Goal: Task Accomplishment & Management: Complete application form

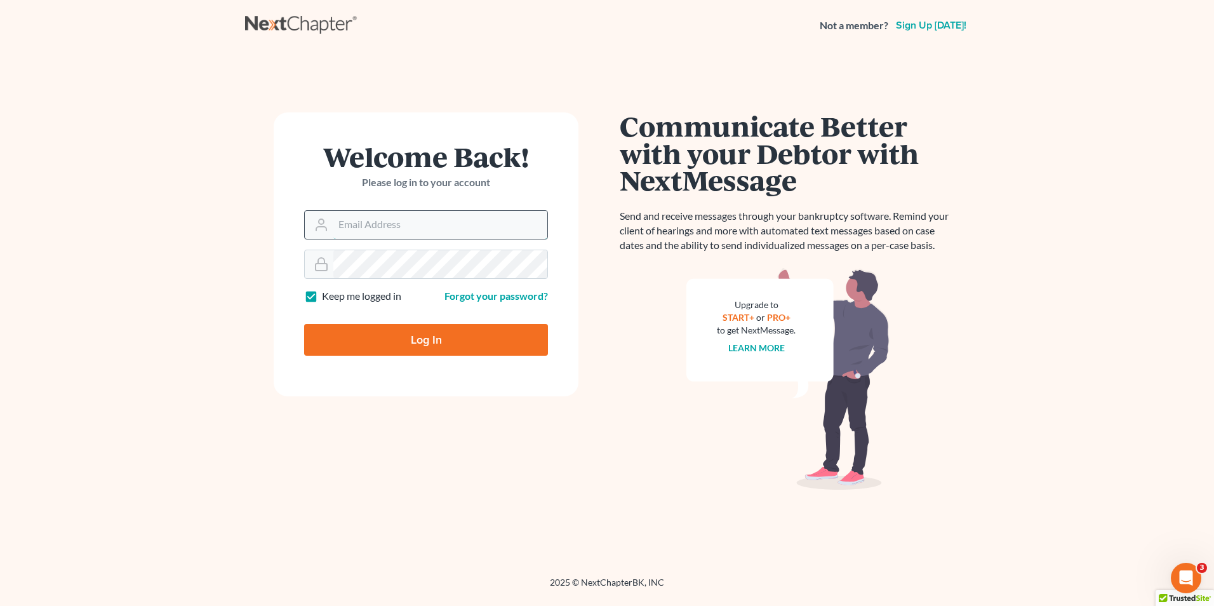
click at [399, 216] on input "Email Address" at bounding box center [440, 225] width 214 height 28
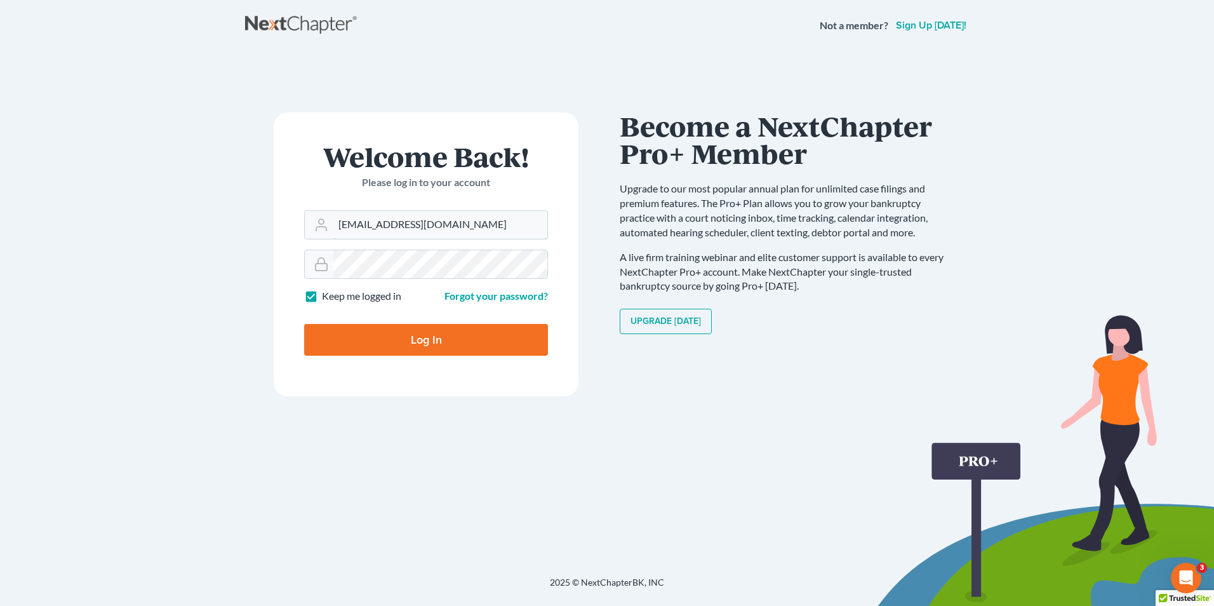
type input "[EMAIL_ADDRESS][DOMAIN_NAME]"
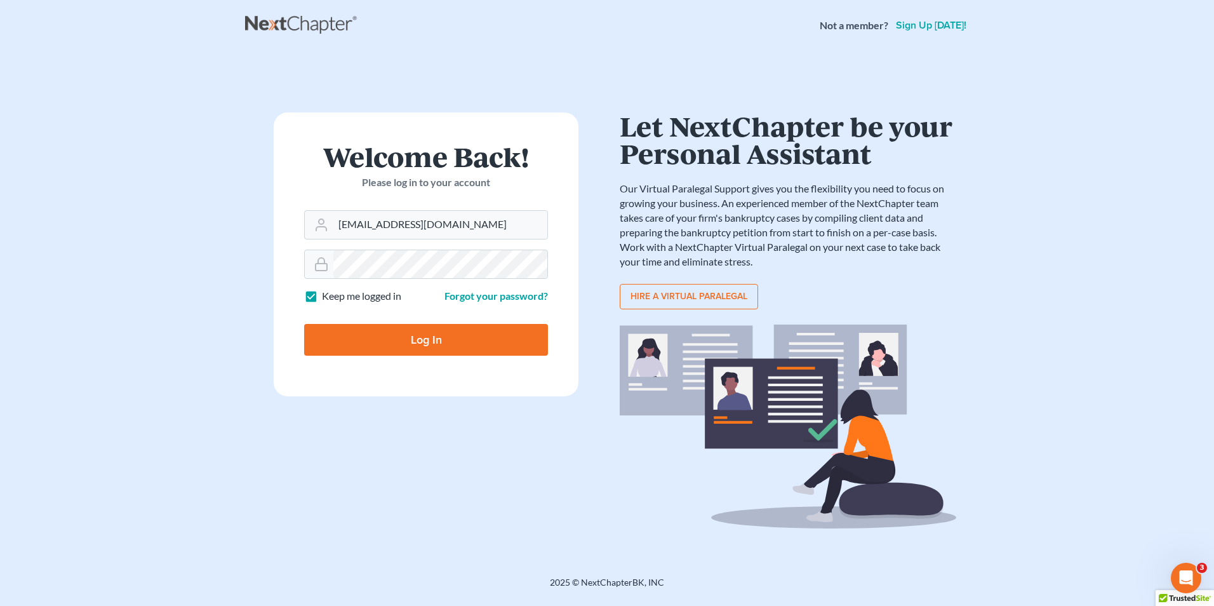
click at [387, 343] on input "Log In" at bounding box center [426, 340] width 244 height 32
type input "Thinking..."
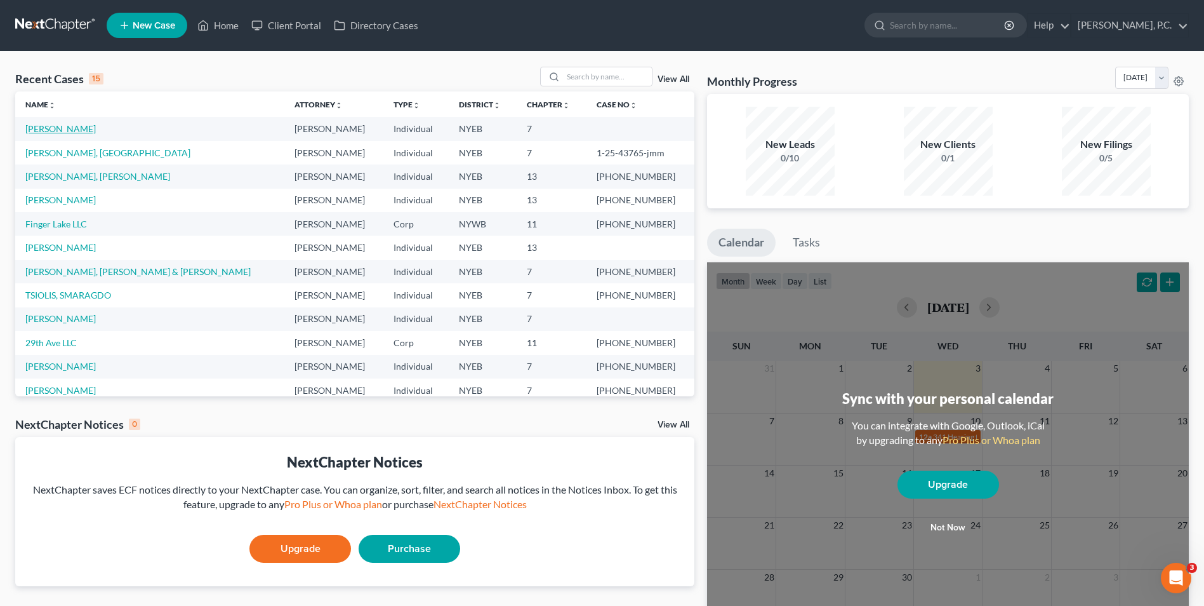
click at [76, 129] on link "[PERSON_NAME]" at bounding box center [60, 128] width 70 height 11
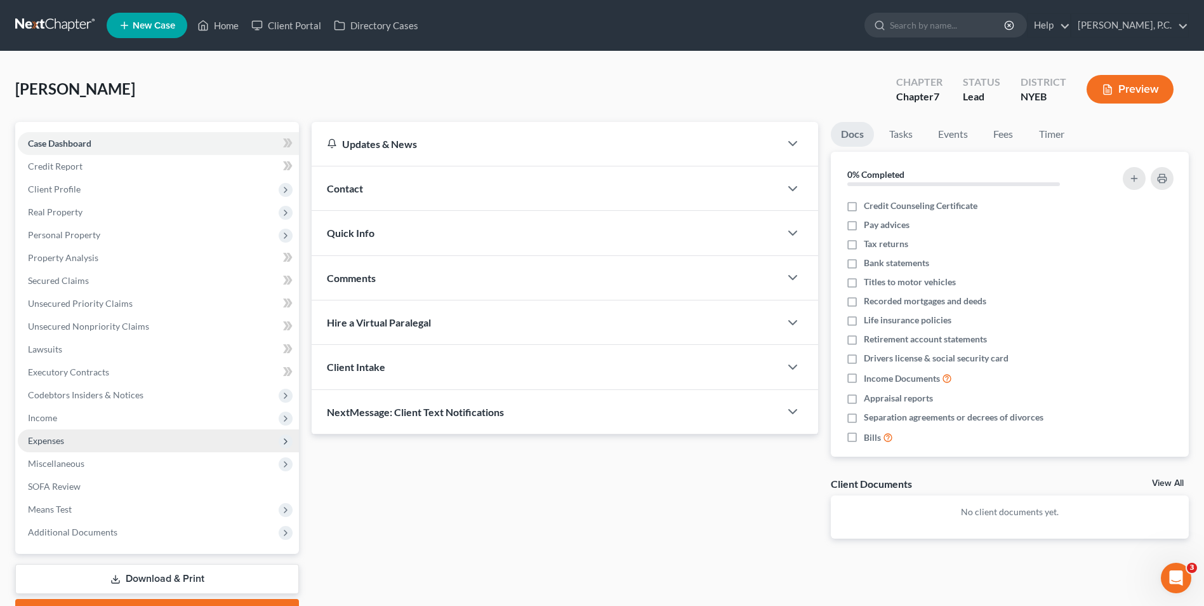
click at [109, 439] on span "Expenses" at bounding box center [158, 440] width 281 height 23
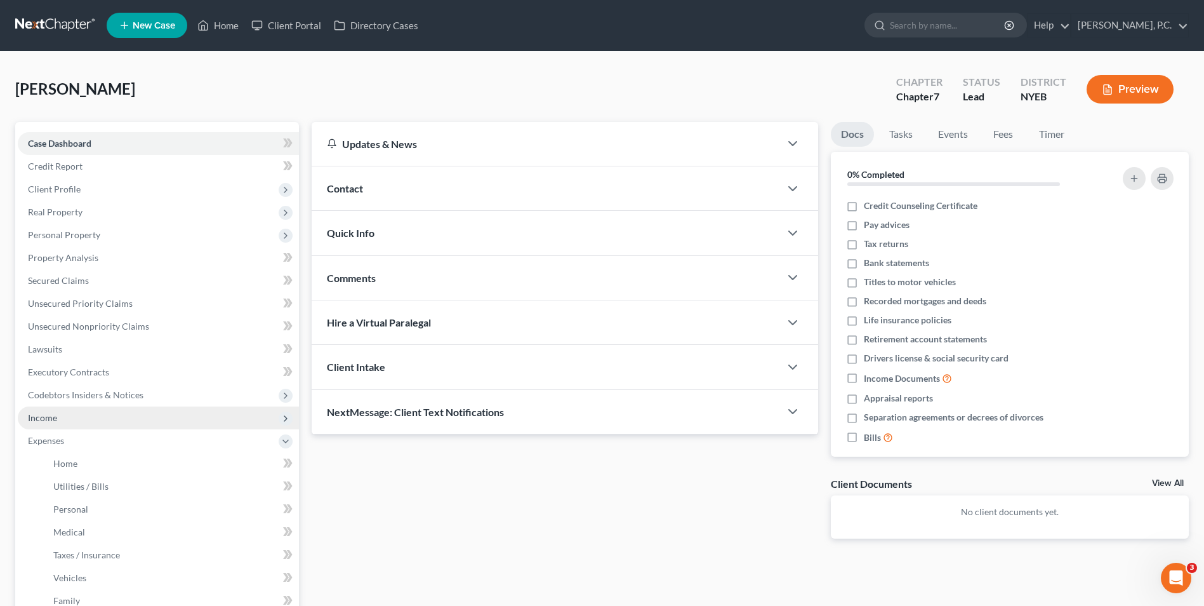
click at [102, 413] on span "Income" at bounding box center [158, 417] width 281 height 23
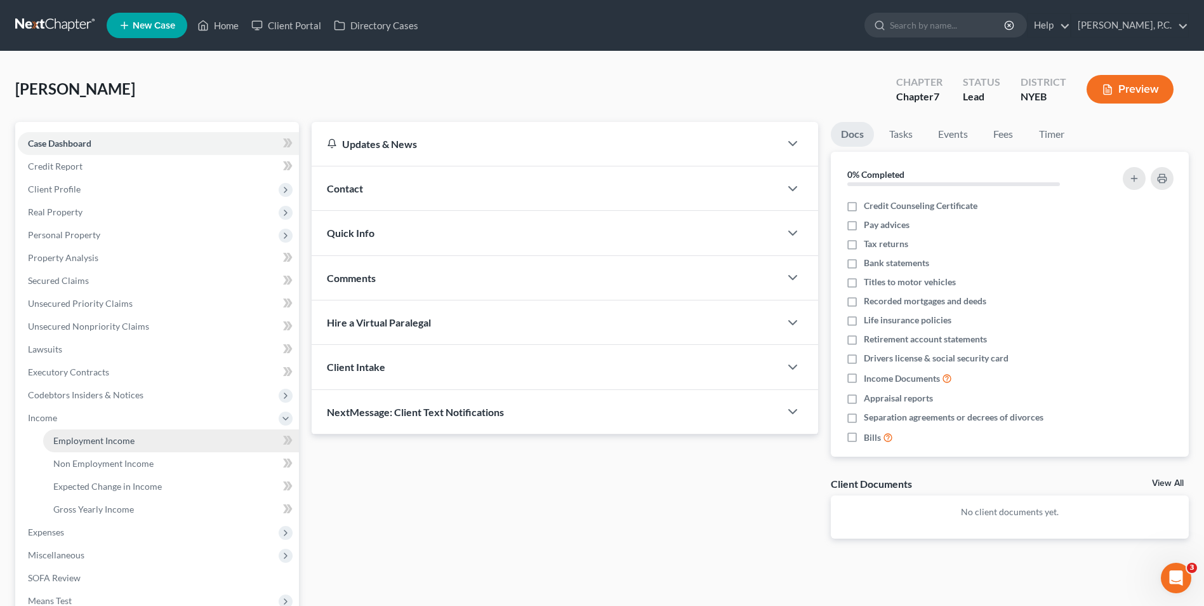
click at [107, 437] on span "Employment Income" at bounding box center [93, 440] width 81 height 11
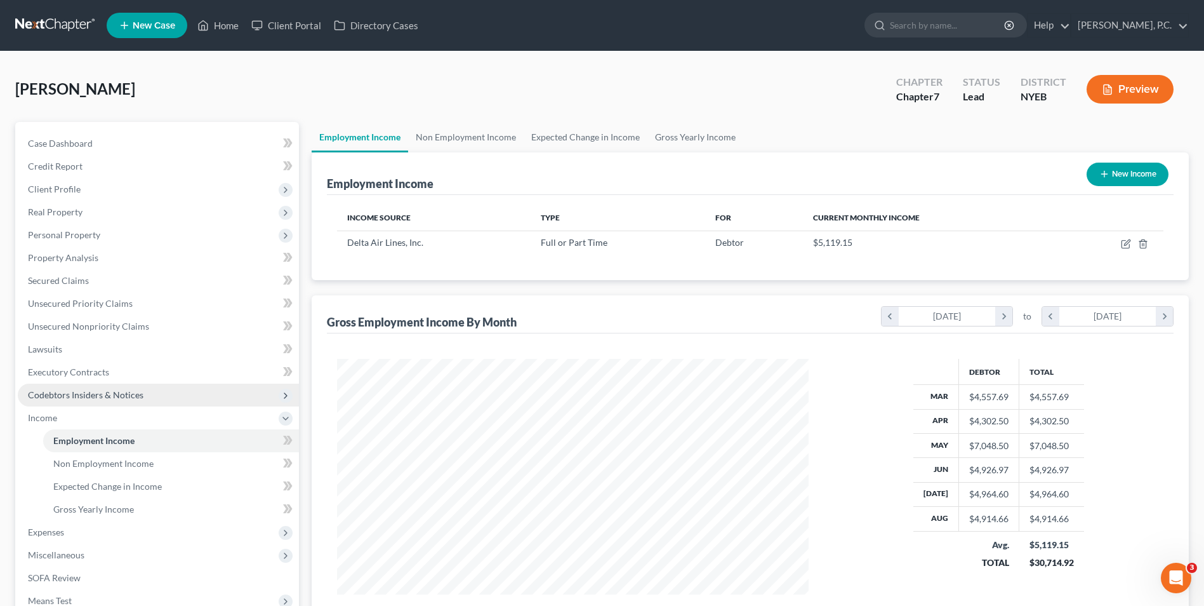
scroll to position [63, 0]
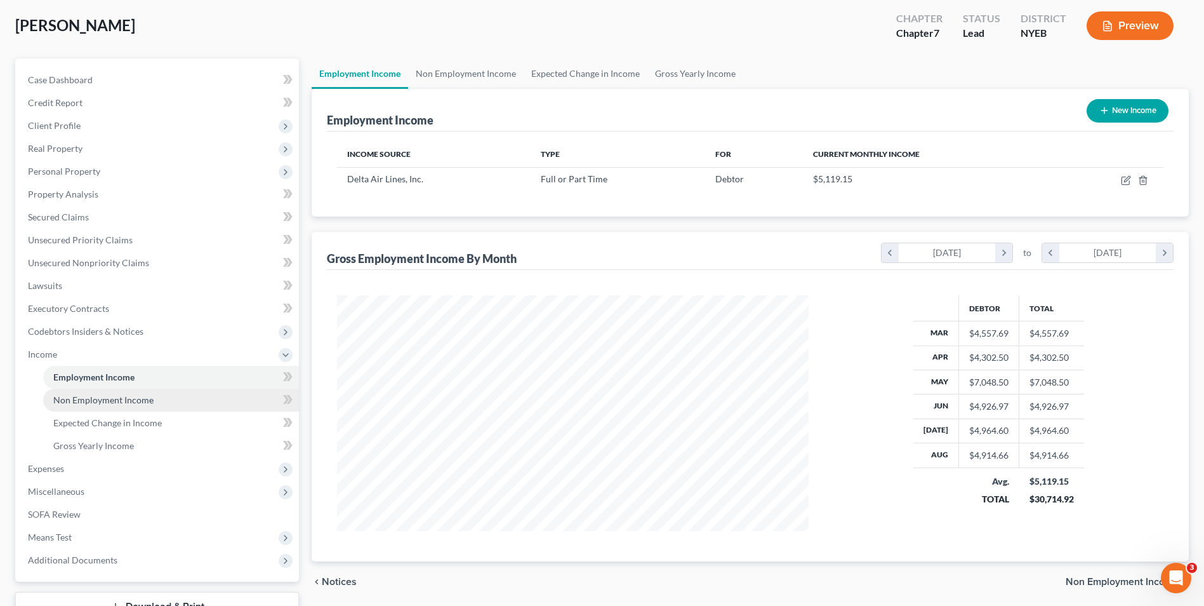
click at [118, 404] on span "Non Employment Income" at bounding box center [103, 399] width 100 height 11
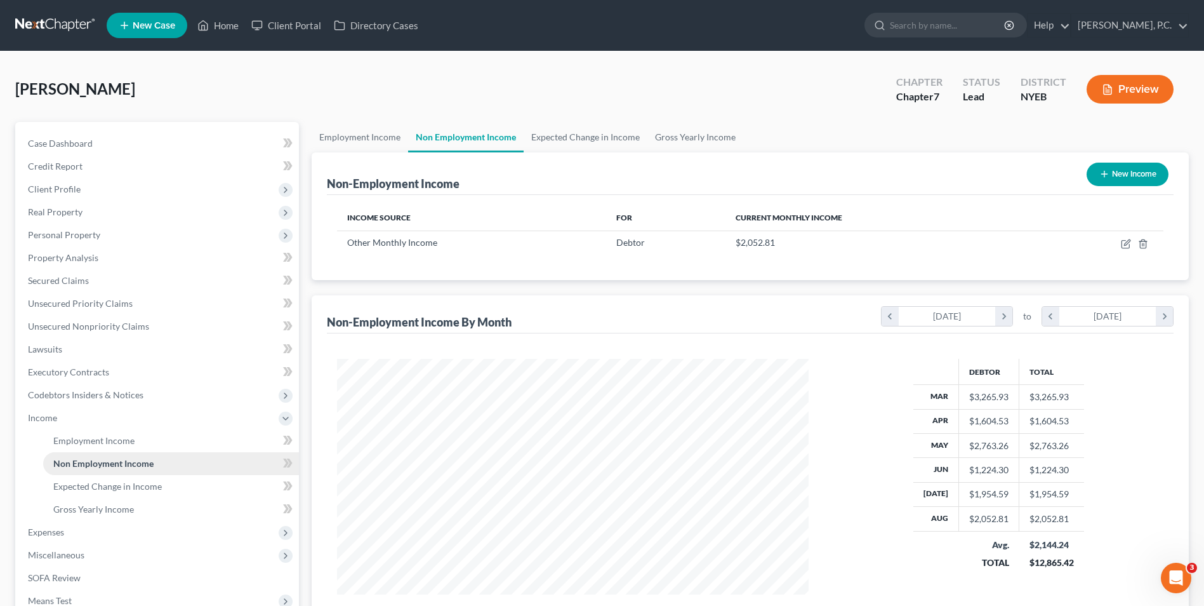
scroll to position [235, 496]
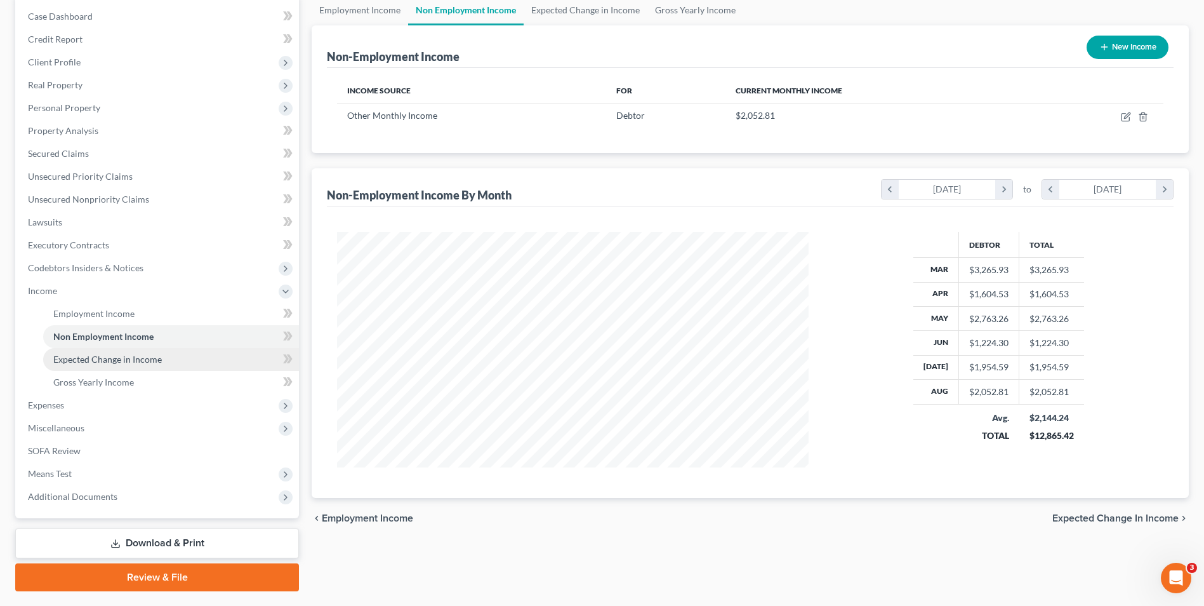
click at [114, 357] on span "Expected Change in Income" at bounding box center [107, 359] width 109 height 11
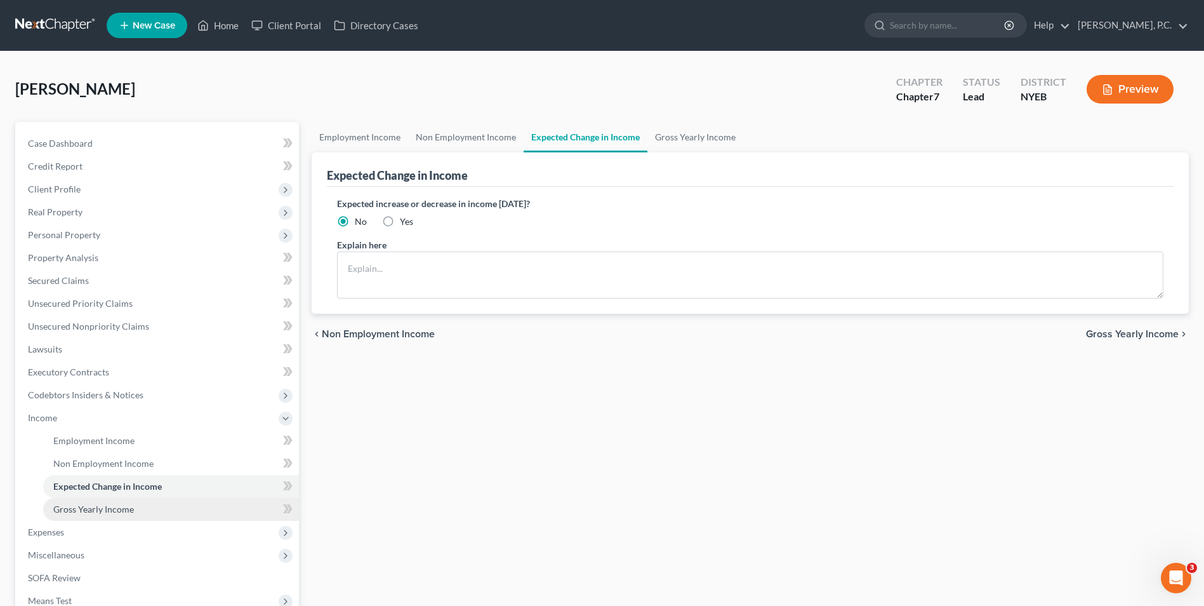
click at [142, 509] on link "Gross Yearly Income" at bounding box center [171, 509] width 256 height 23
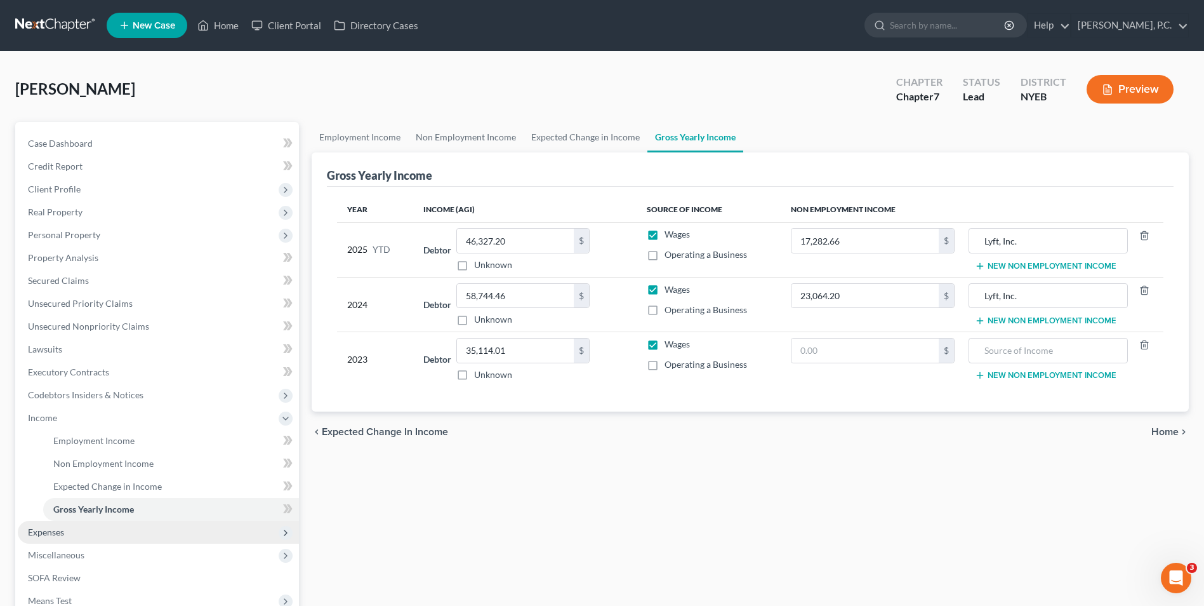
click at [126, 531] on span "Expenses" at bounding box center [158, 531] width 281 height 23
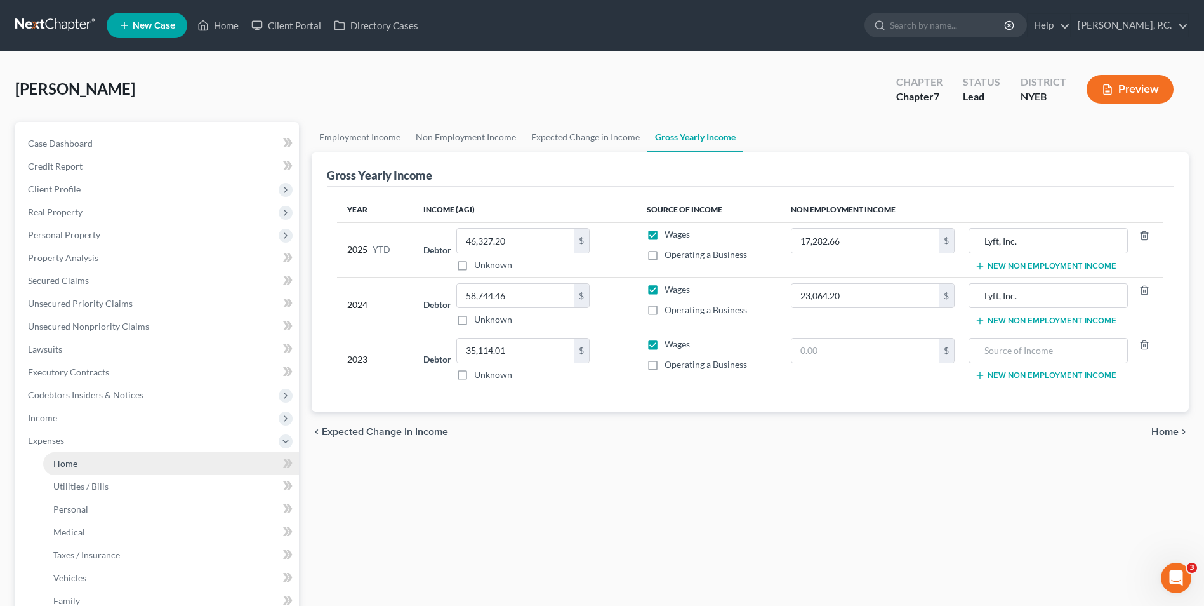
click at [116, 469] on link "Home" at bounding box center [171, 463] width 256 height 23
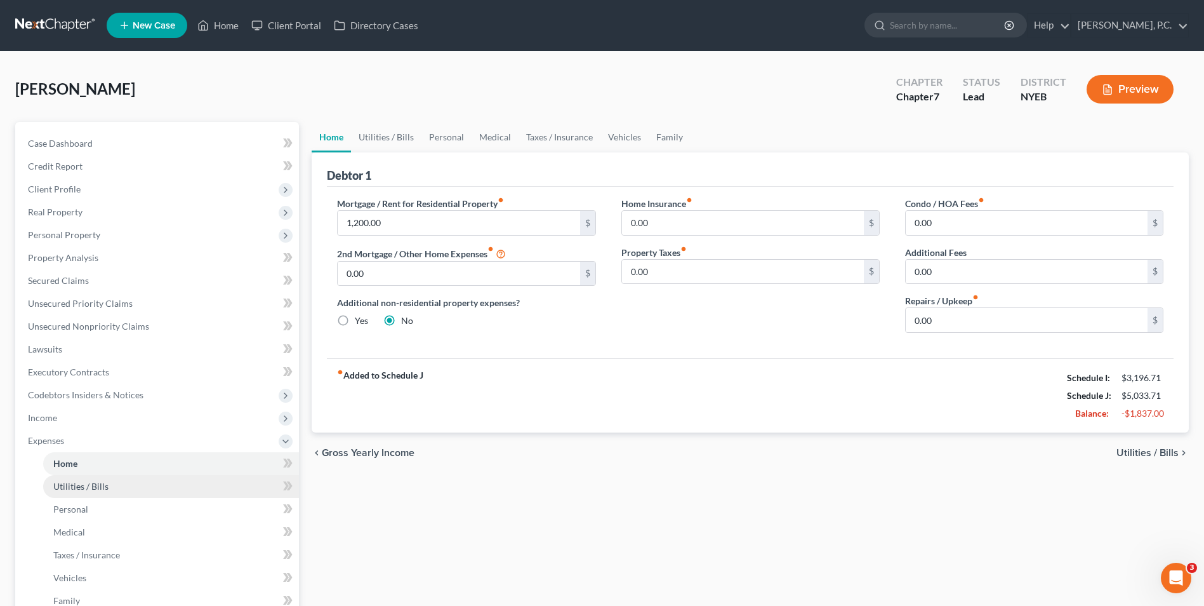
click at [118, 489] on link "Utilities / Bills" at bounding box center [171, 486] width 256 height 23
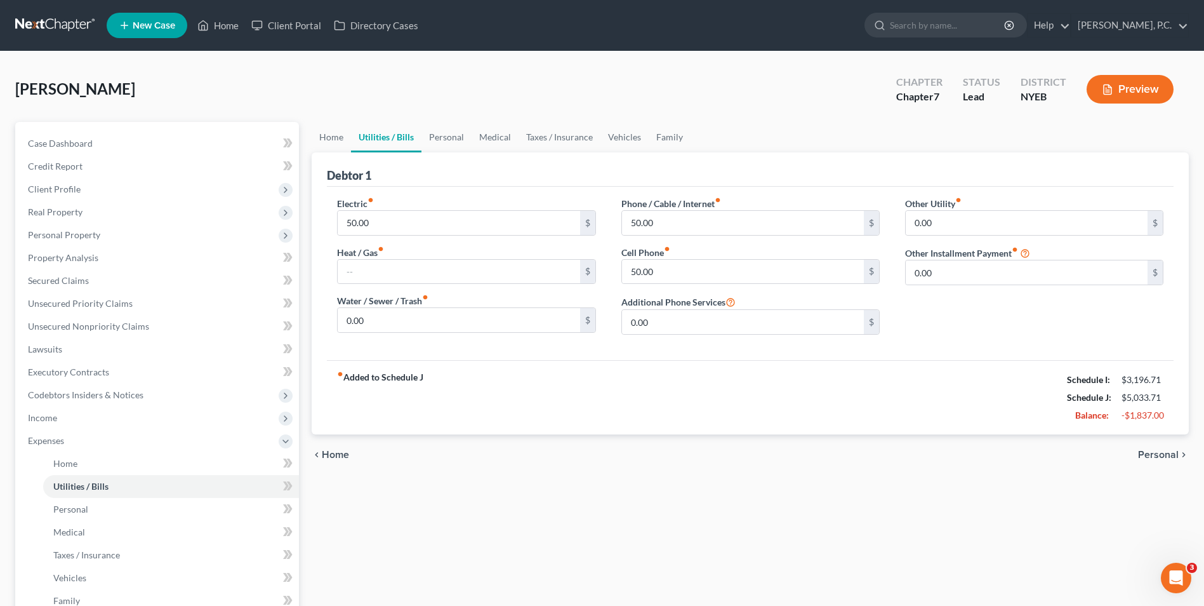
click at [1159, 454] on span "Personal" at bounding box center [1158, 454] width 41 height 10
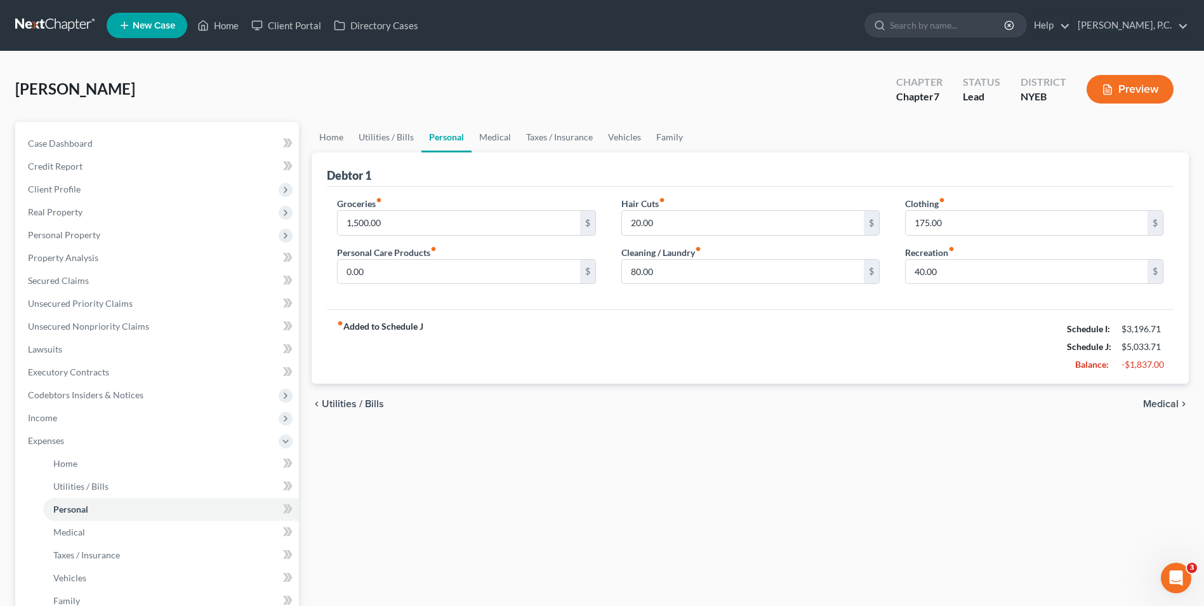
click at [1154, 406] on span "Medical" at bounding box center [1161, 404] width 36 height 10
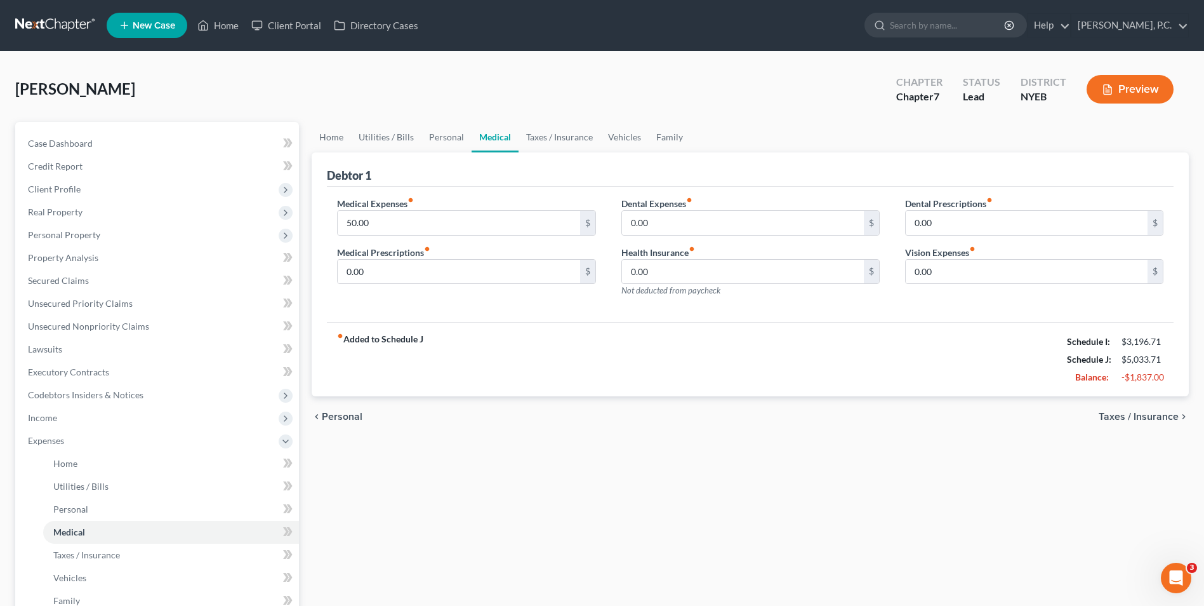
click at [1157, 413] on span "Taxes / Insurance" at bounding box center [1139, 416] width 80 height 10
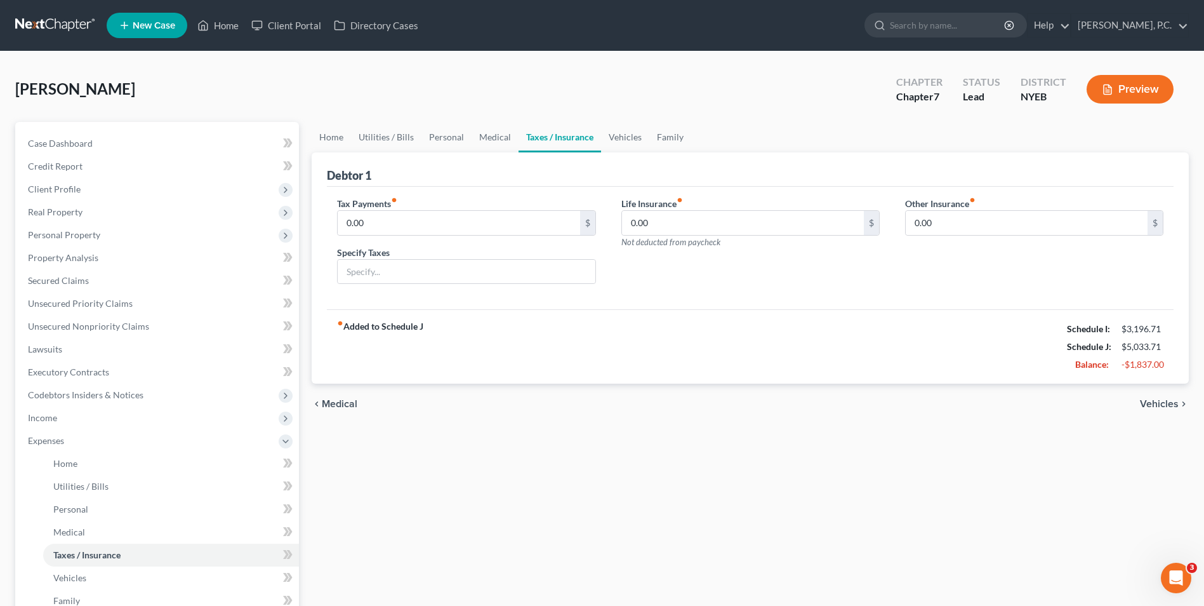
click at [1153, 401] on span "Vehicles" at bounding box center [1159, 404] width 39 height 10
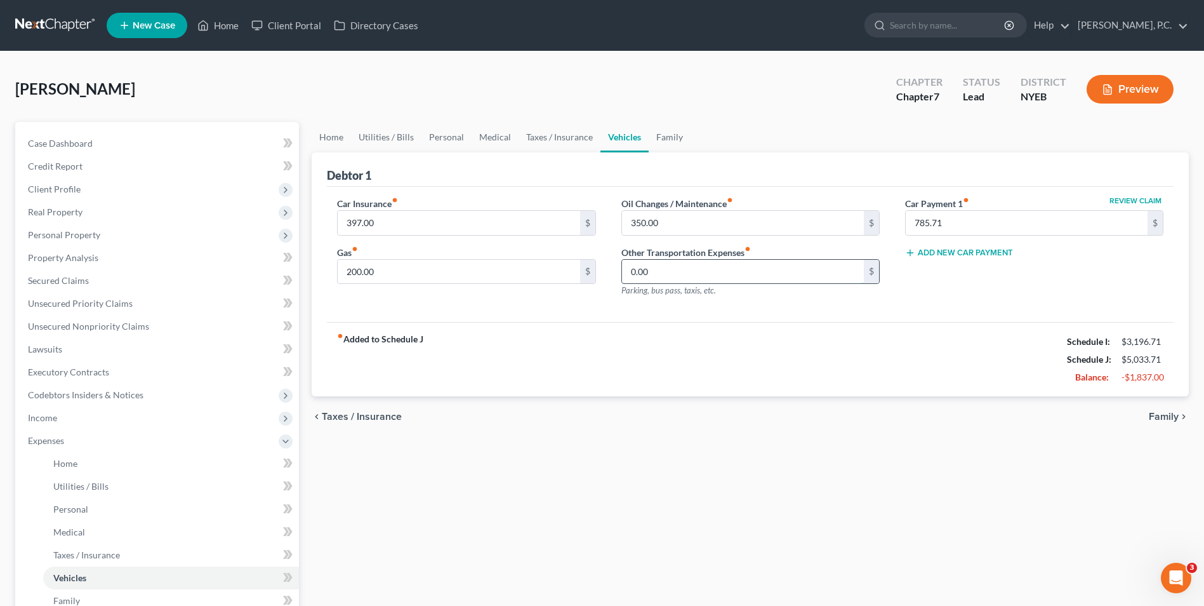
click at [658, 269] on input "0.00" at bounding box center [743, 272] width 242 height 24
drag, startPoint x: 645, startPoint y: 274, endPoint x: 633, endPoint y: 269, distance: 12.9
click at [633, 269] on input "30" at bounding box center [743, 272] width 242 height 24
type input "50"
click at [1157, 412] on span "Family" at bounding box center [1164, 416] width 30 height 10
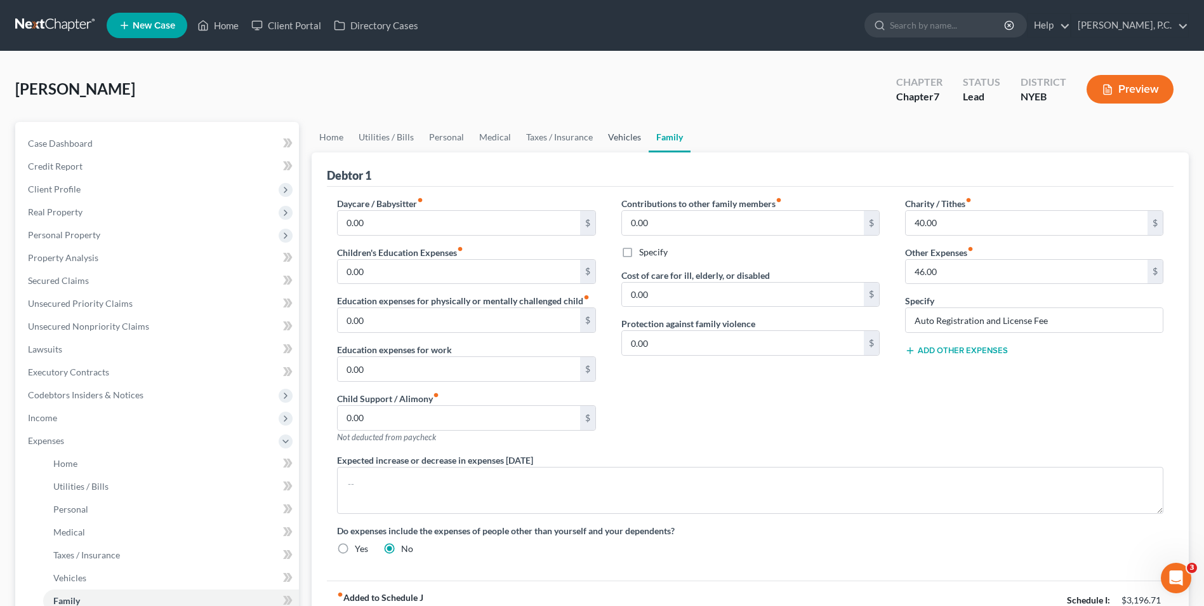
click at [614, 130] on link "Vehicles" at bounding box center [624, 137] width 48 height 30
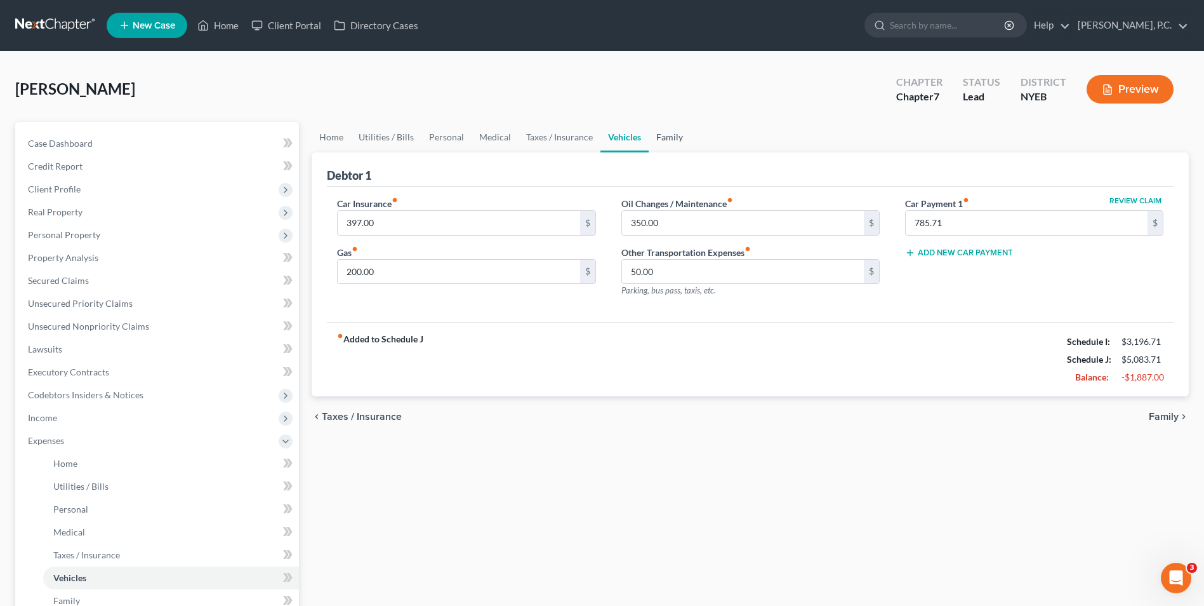
click at [654, 138] on link "Family" at bounding box center [670, 137] width 42 height 30
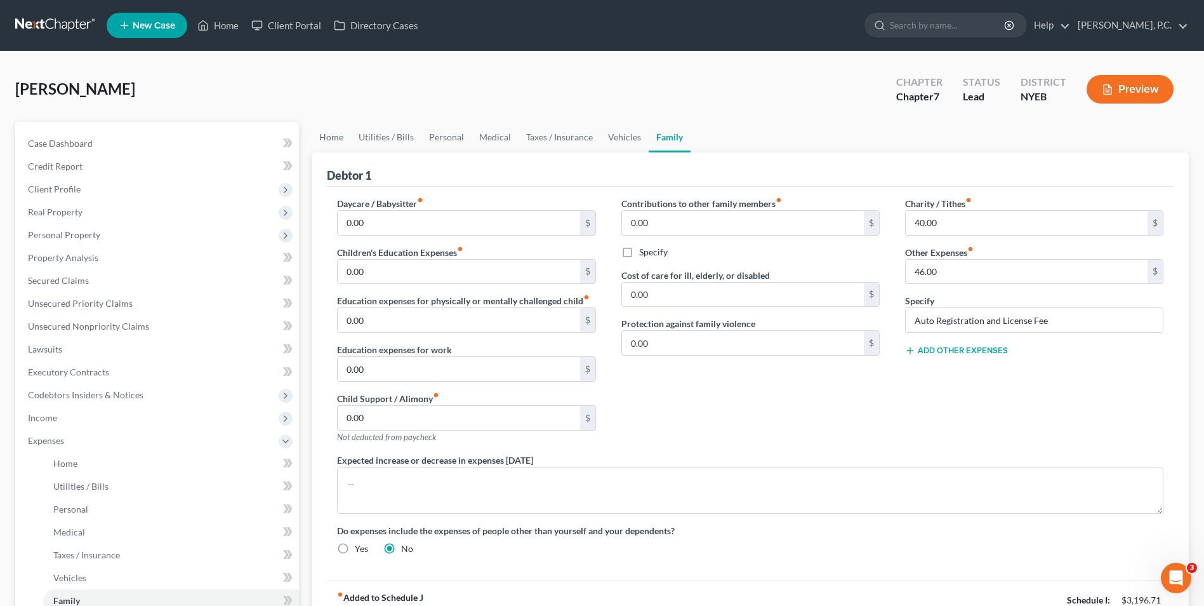
click at [639, 253] on label "Specify" at bounding box center [653, 252] width 29 height 13
click at [644, 253] on input "Specify" at bounding box center [648, 250] width 8 height 8
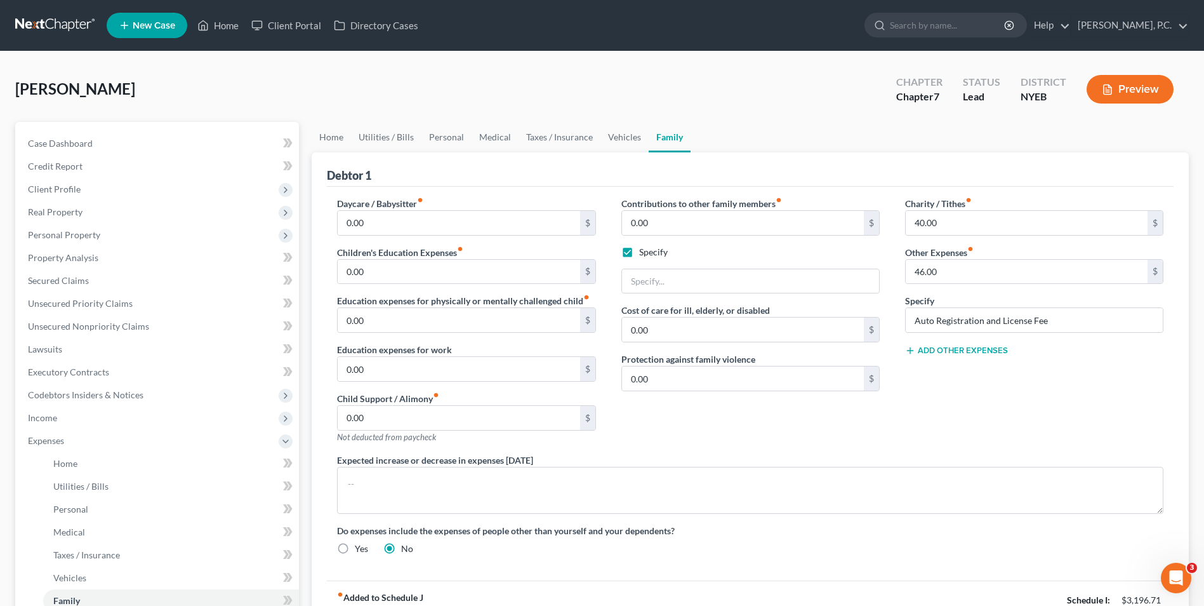
click at [639, 253] on label "Specify" at bounding box center [653, 252] width 29 height 13
click at [644, 253] on input "Specify" at bounding box center [648, 250] width 8 height 8
checkbox input "false"
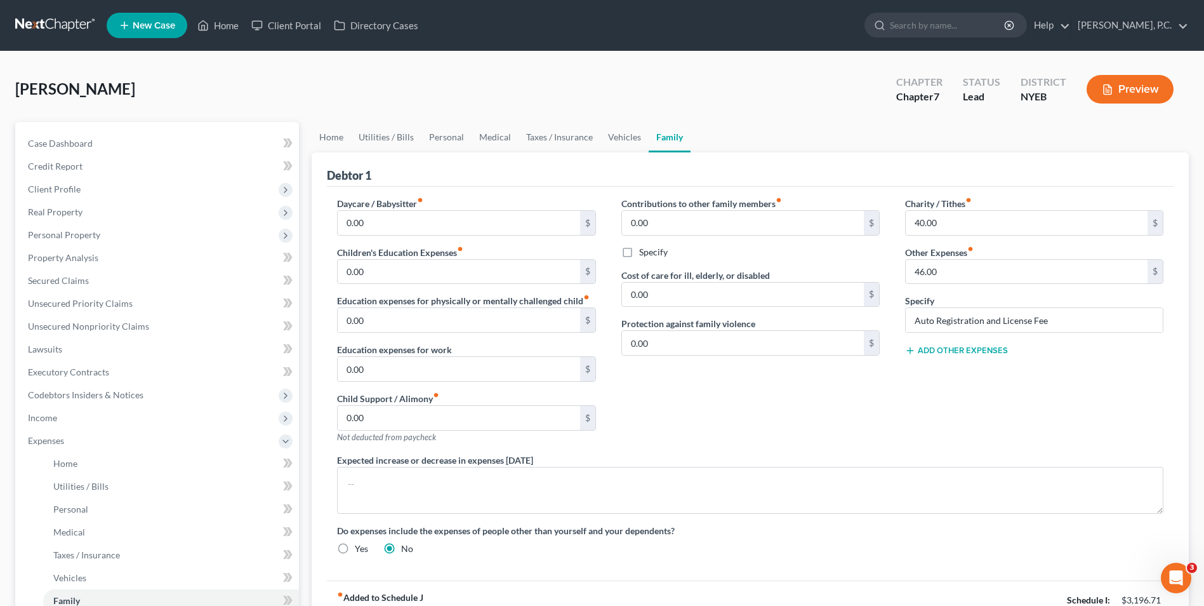
click at [1115, 84] on button "Preview" at bounding box center [1130, 89] width 87 height 29
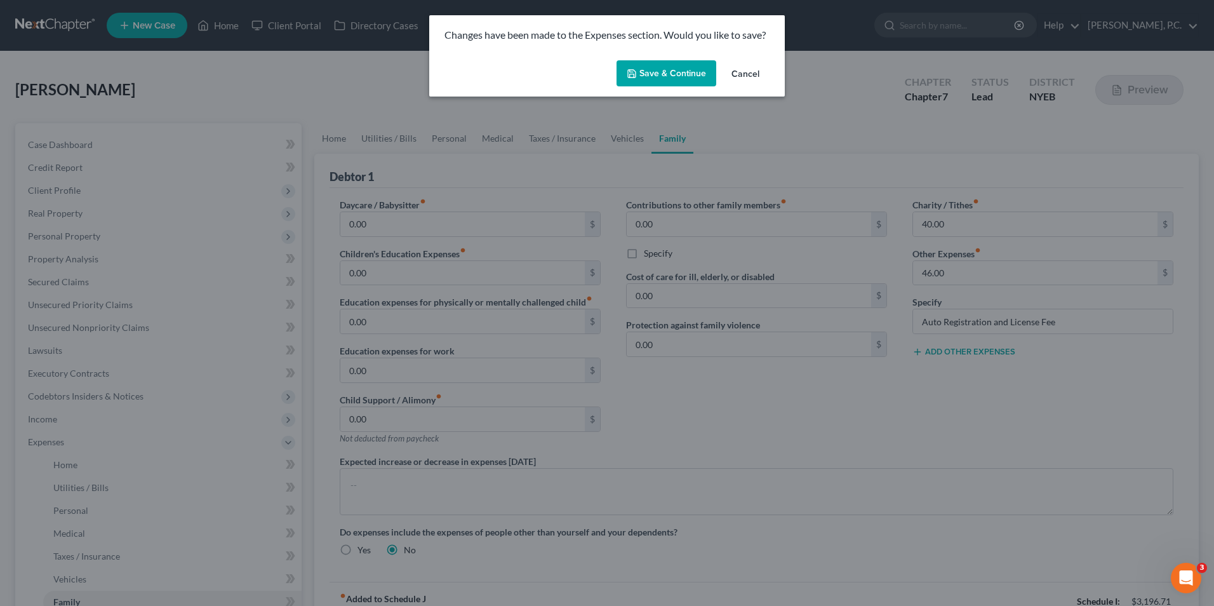
click at [672, 69] on button "Save & Continue" at bounding box center [666, 73] width 100 height 27
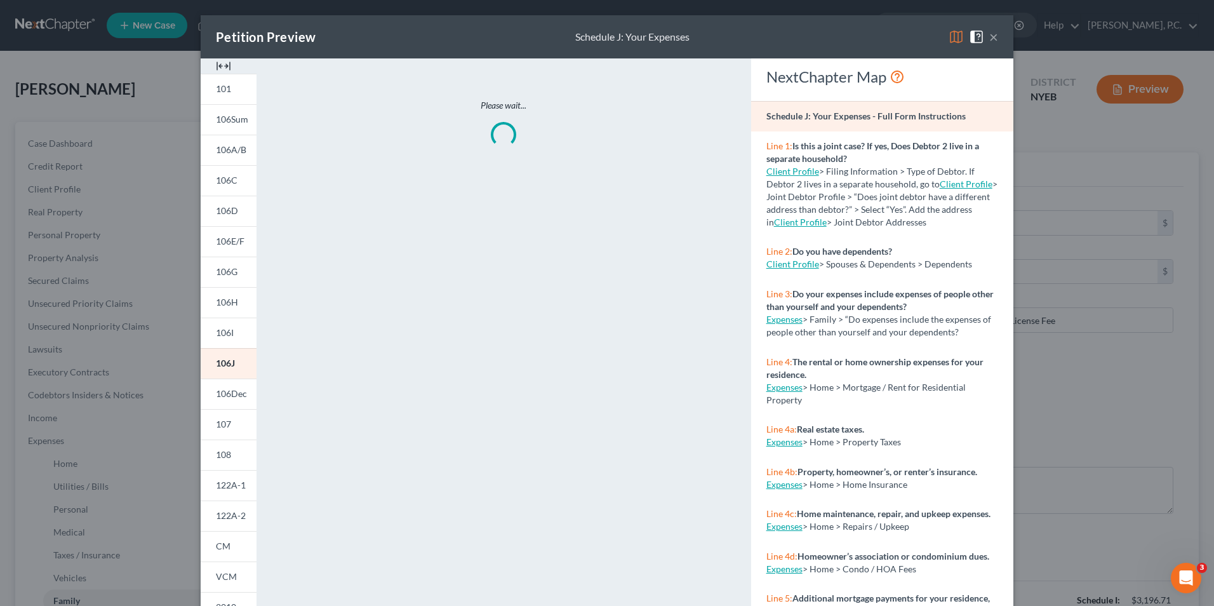
click at [229, 65] on div at bounding box center [229, 65] width 56 height 15
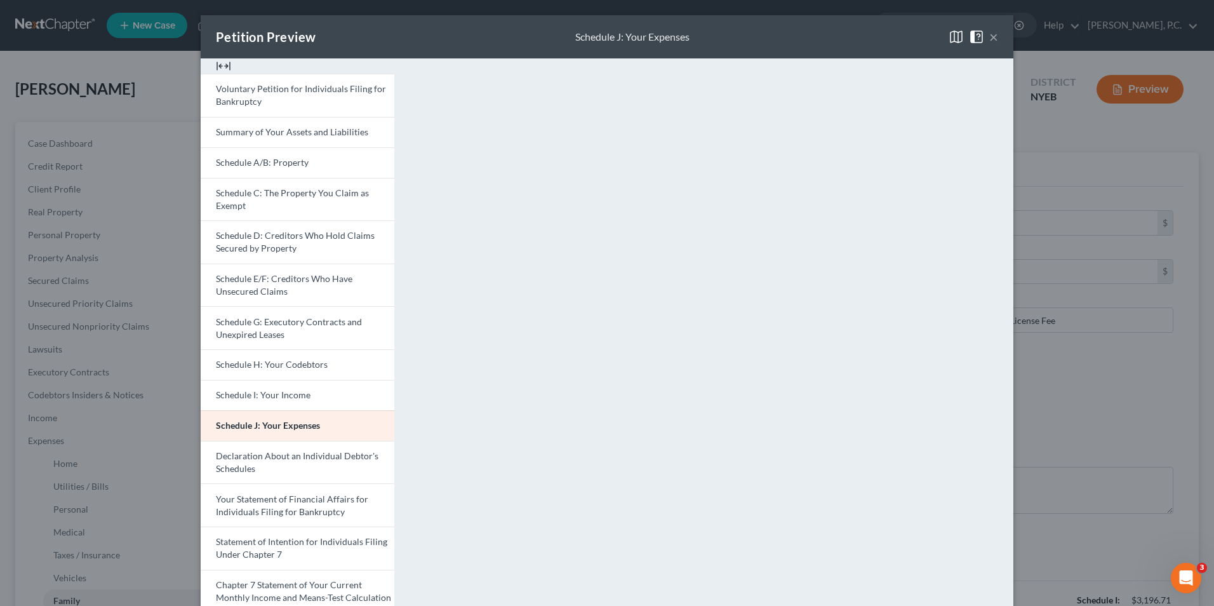
click at [991, 35] on button "×" at bounding box center [993, 36] width 9 height 15
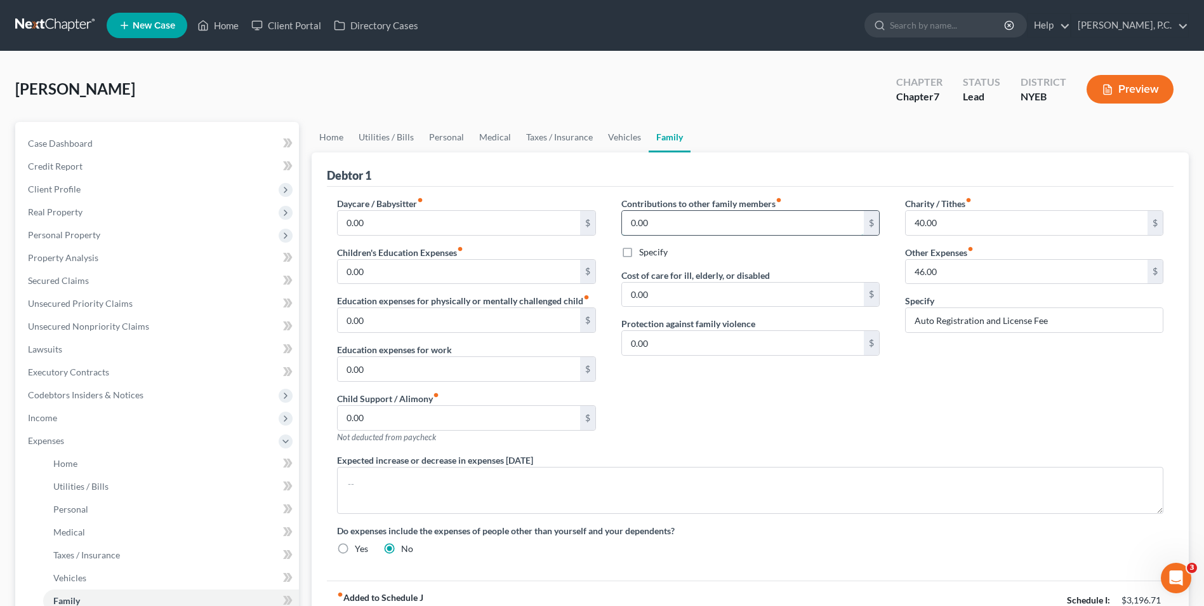
click at [669, 225] on input "0.00" at bounding box center [743, 223] width 242 height 24
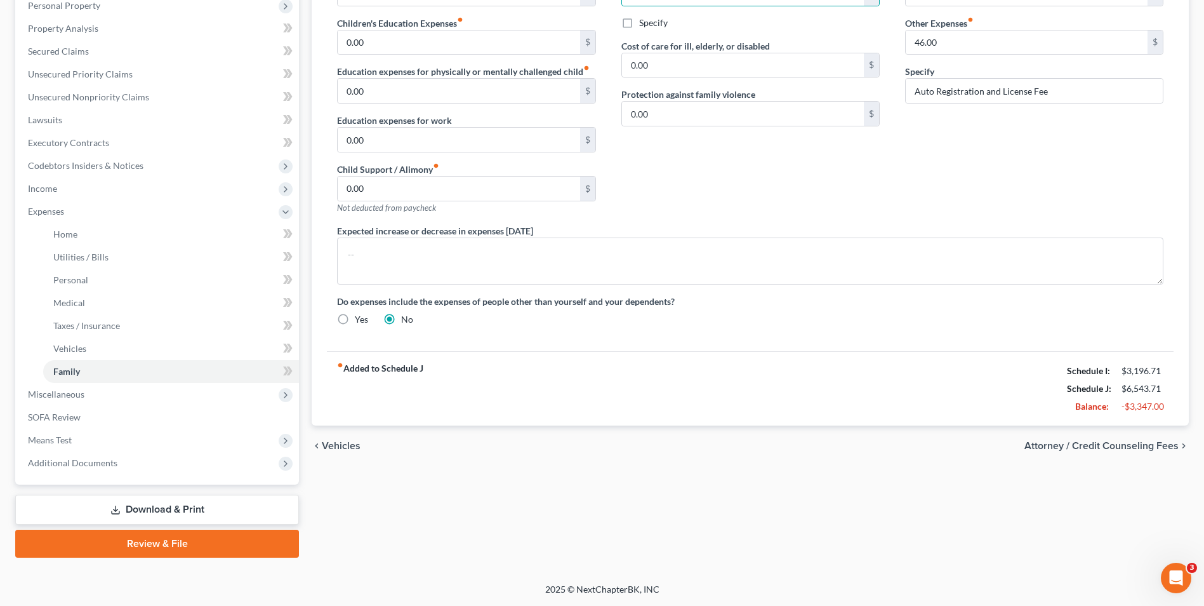
click at [858, 385] on div "fiber_manual_record Added to Schedule J Schedule I: $3,196.71 Schedule J: $6,54…" at bounding box center [750, 388] width 847 height 74
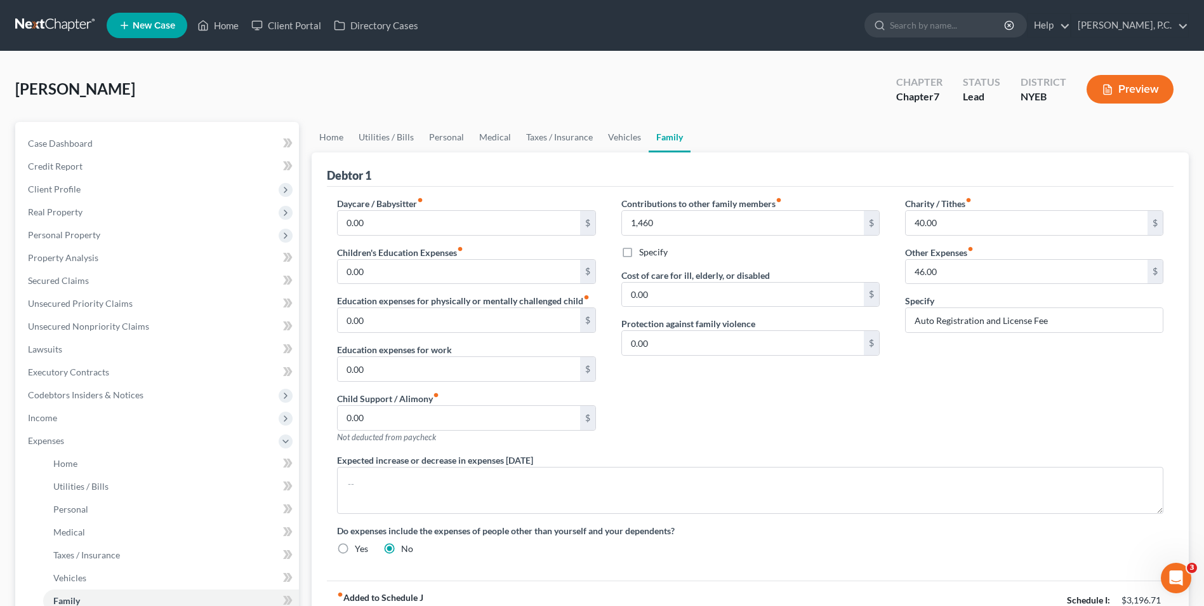
click at [1105, 94] on icon "button" at bounding box center [1108, 90] width 8 height 10
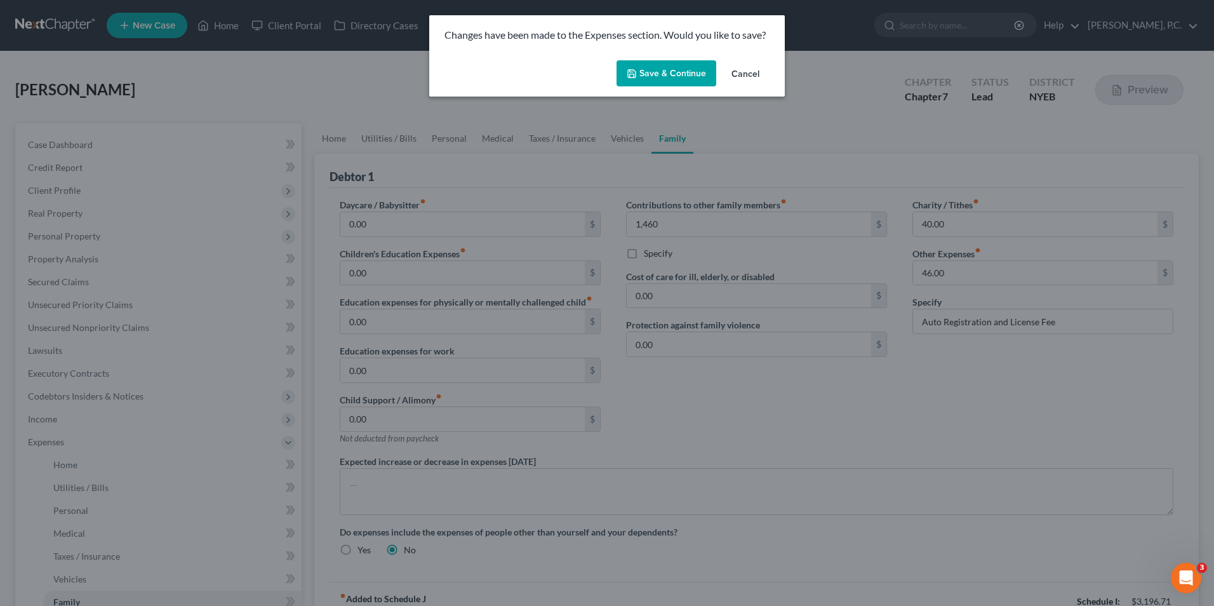
click at [658, 70] on button "Save & Continue" at bounding box center [666, 73] width 100 height 27
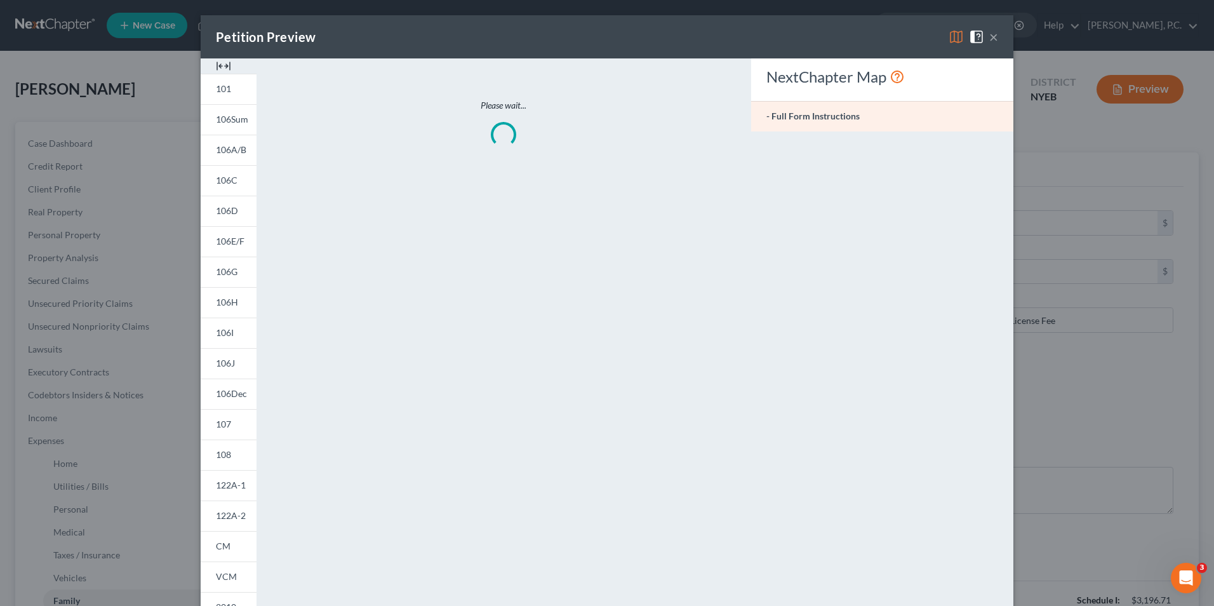
type input "1,460.00"
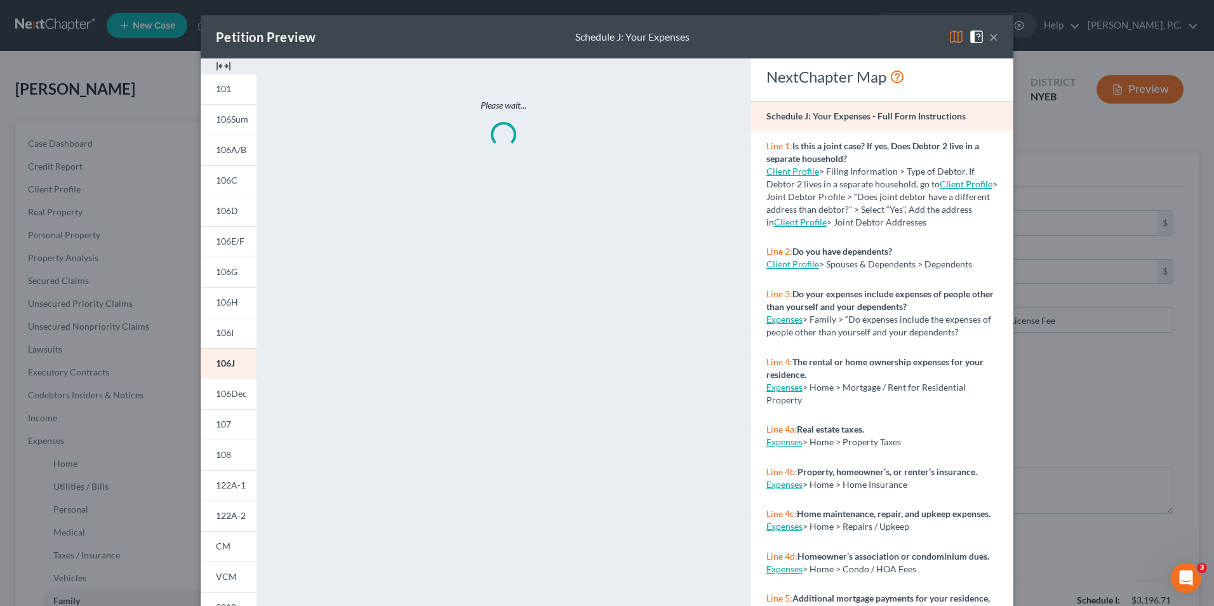
click at [223, 62] on img at bounding box center [223, 65] width 15 height 15
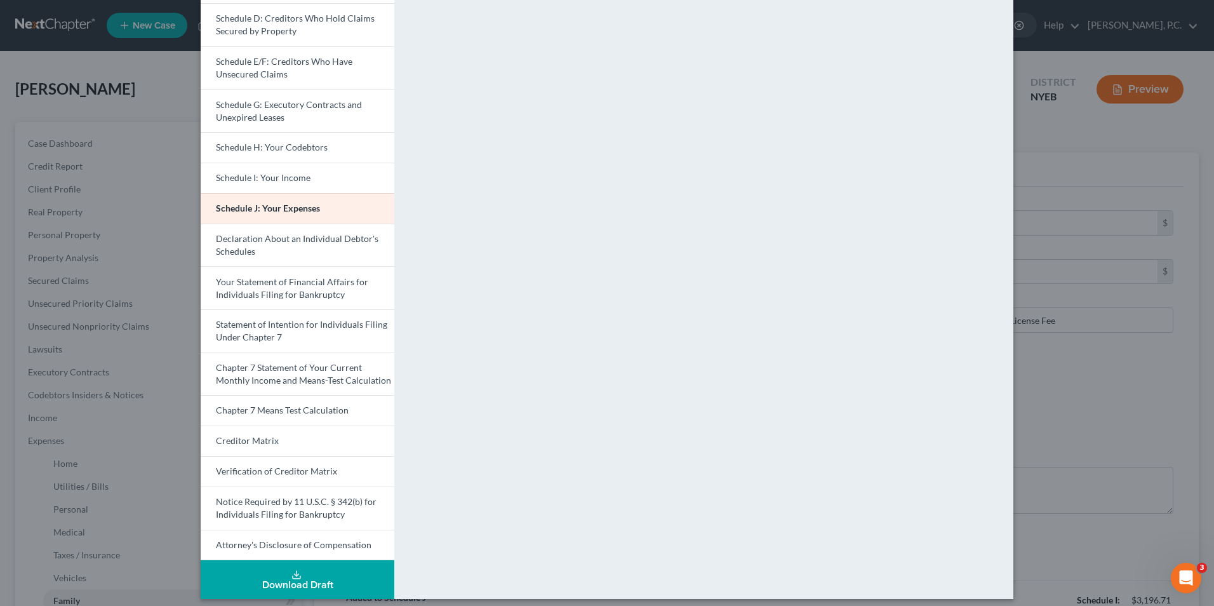
scroll to position [225, 0]
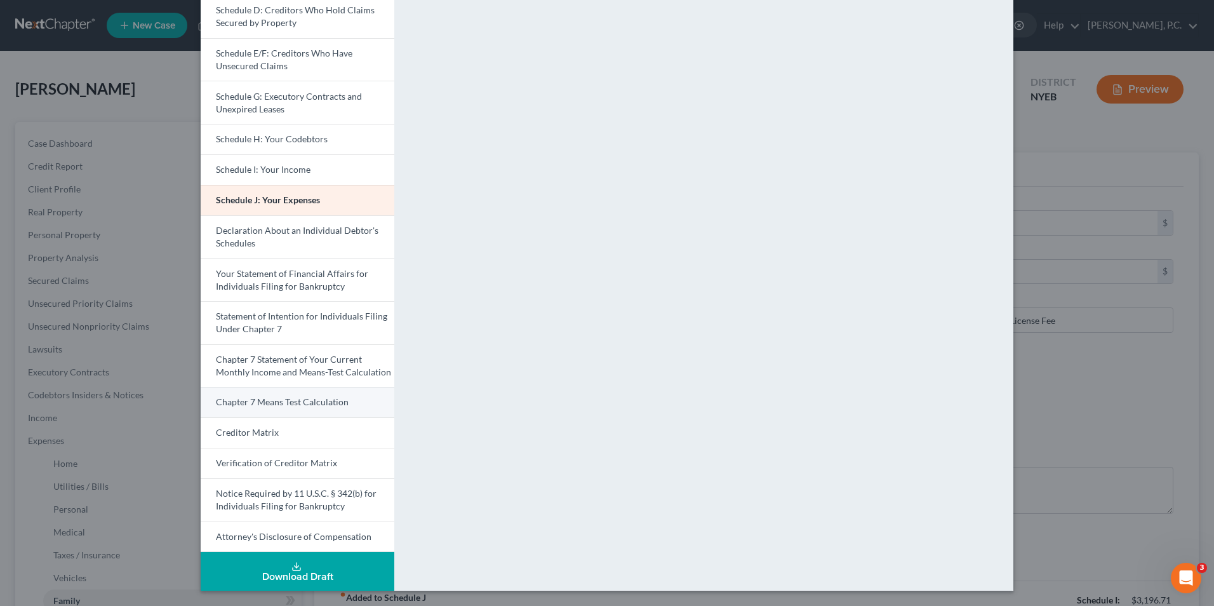
click at [309, 405] on span "Chapter 7 Means Test Calculation" at bounding box center [282, 401] width 133 height 11
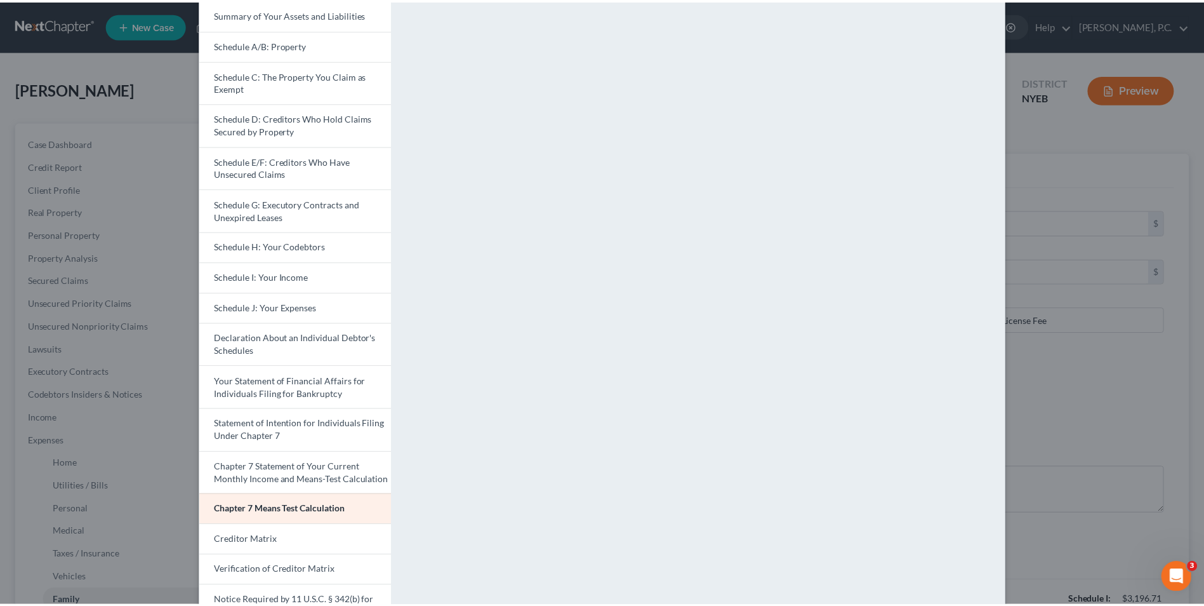
scroll to position [0, 0]
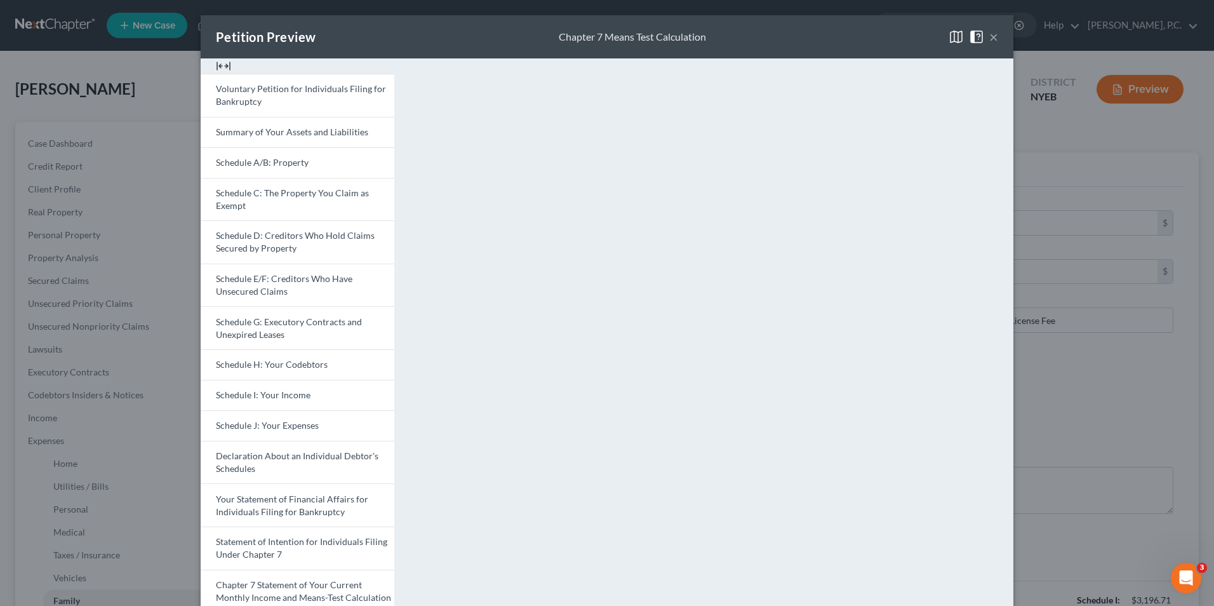
click at [992, 35] on button "×" at bounding box center [993, 36] width 9 height 15
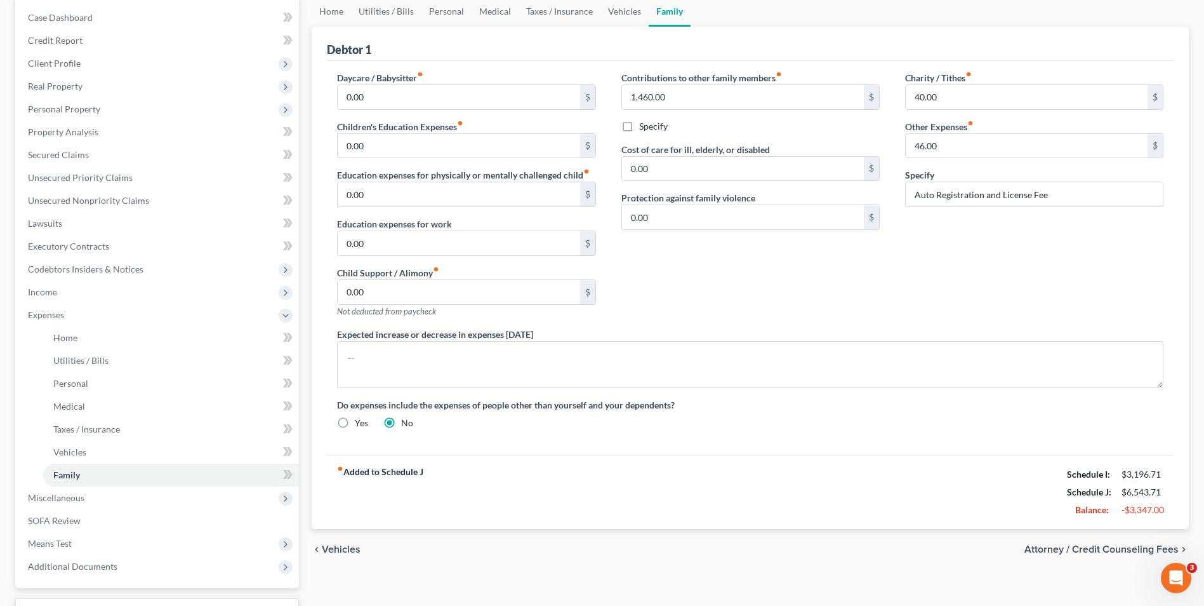
scroll to position [127, 0]
click at [1110, 550] on span "Attorney / Credit Counseling Fees" at bounding box center [1101, 548] width 154 height 10
select select "0"
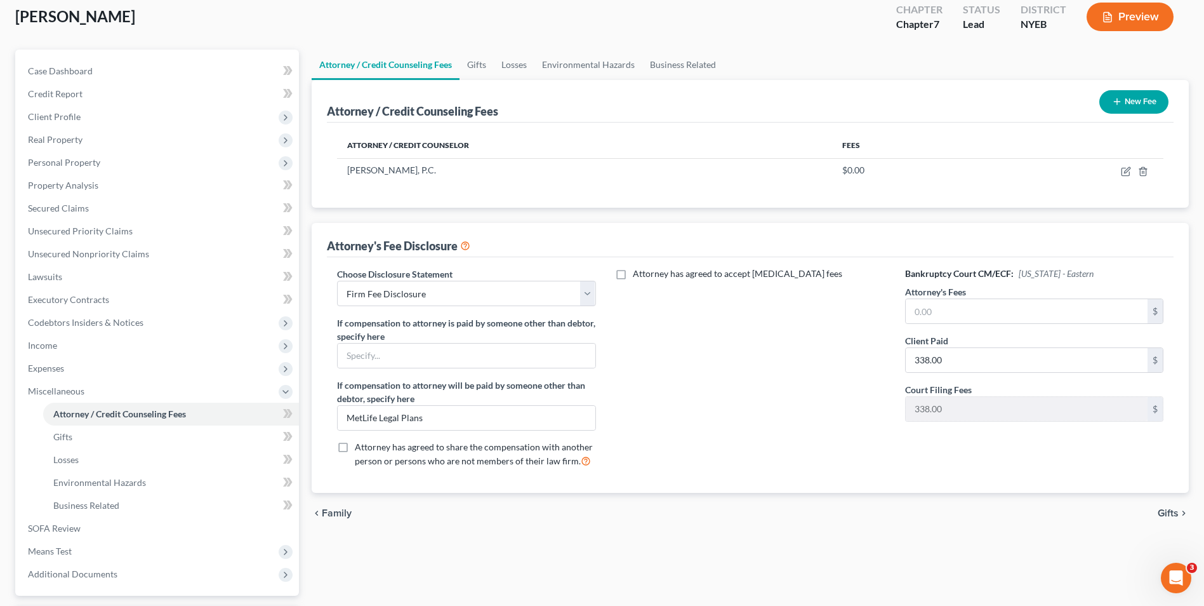
scroll to position [183, 0]
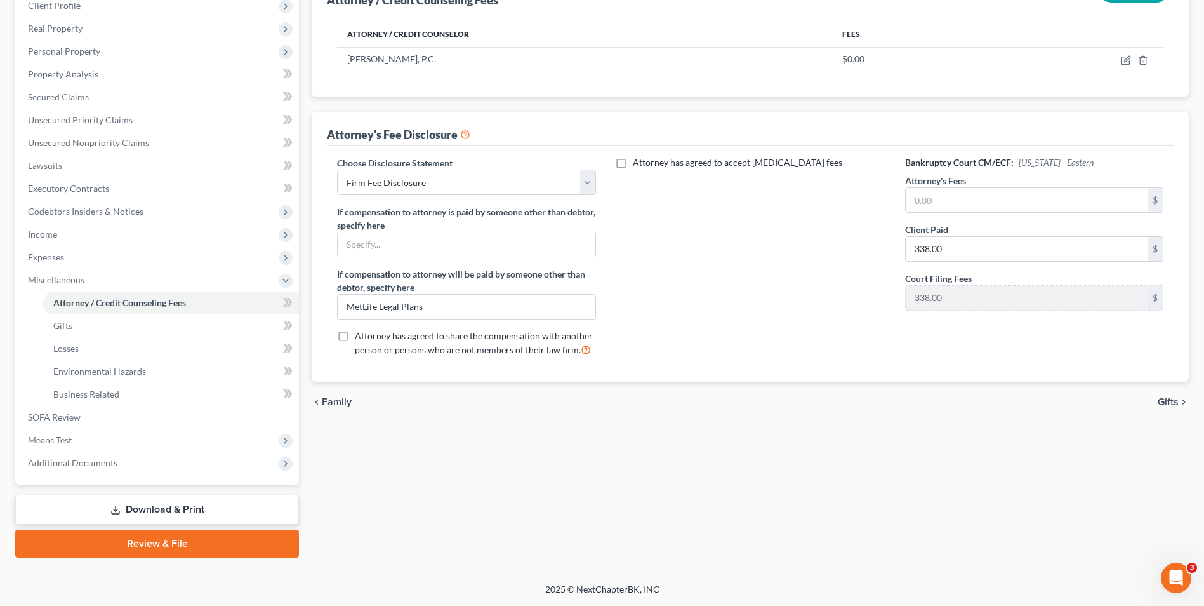
click at [1159, 402] on span "Gifts" at bounding box center [1168, 402] width 21 height 10
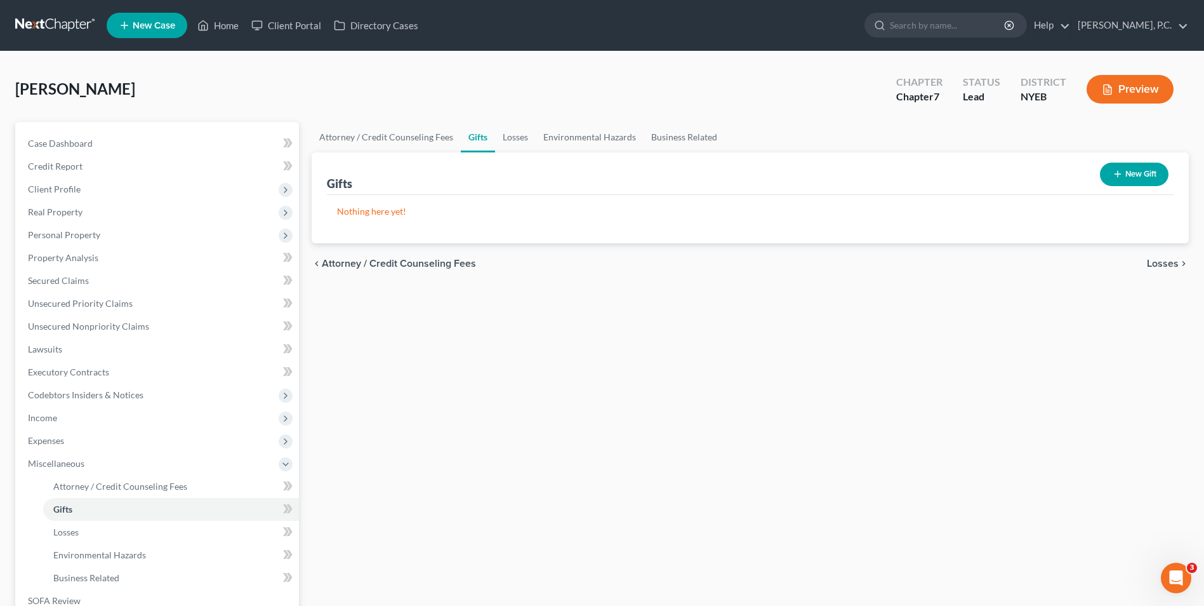
click at [1170, 265] on span "Losses" at bounding box center [1163, 263] width 32 height 10
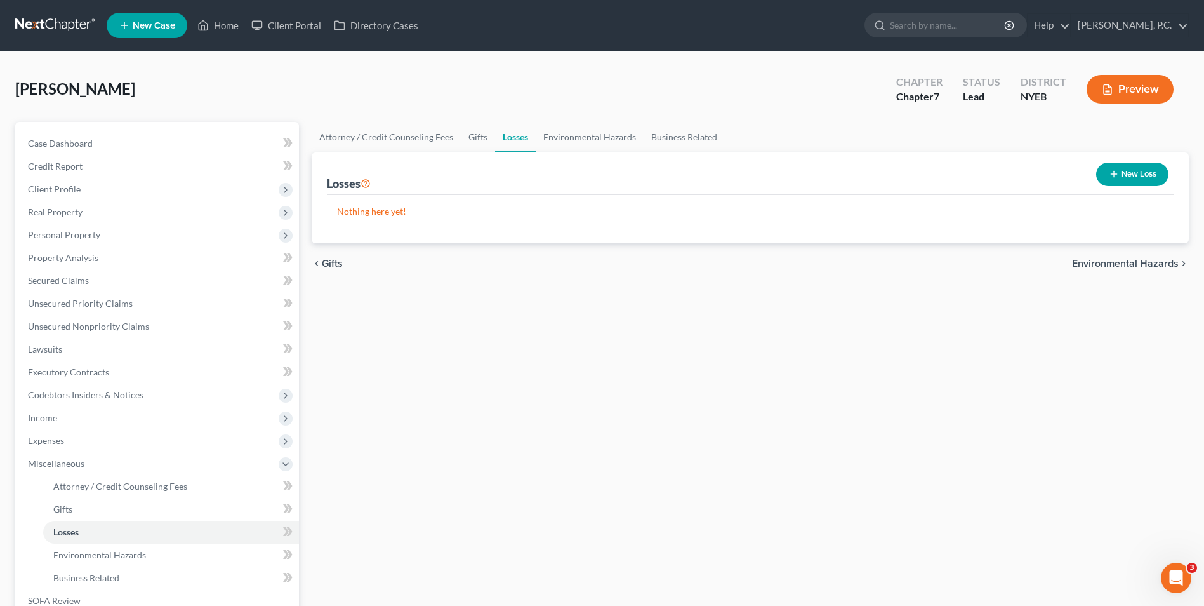
click at [1114, 176] on line "button" at bounding box center [1114, 174] width 0 height 6
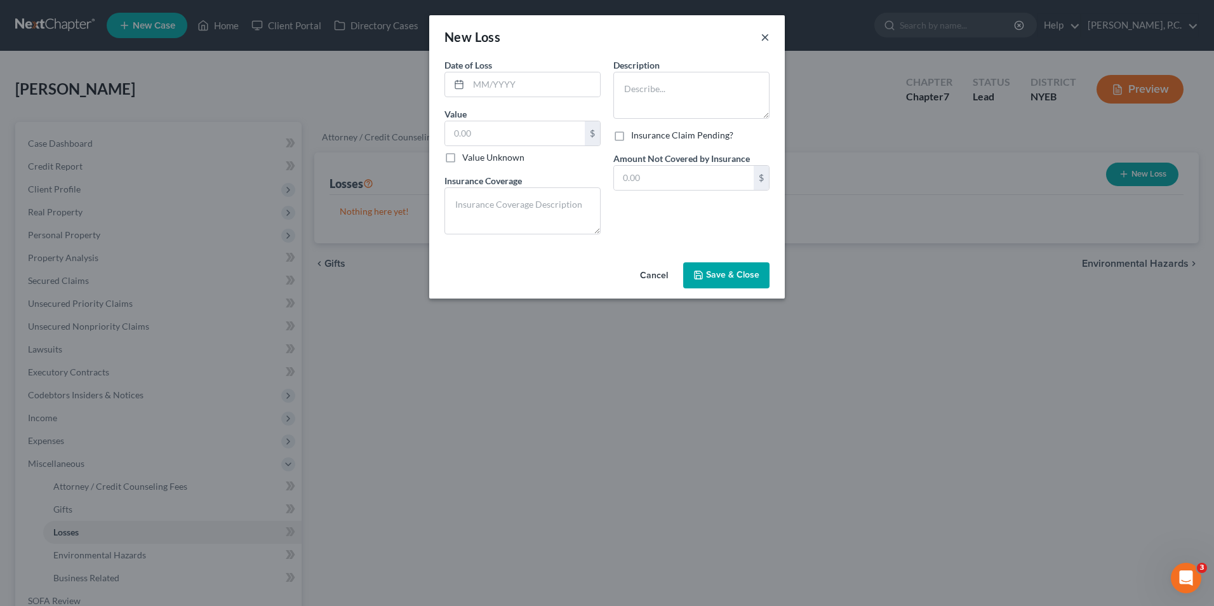
click at [767, 32] on button "×" at bounding box center [764, 36] width 9 height 15
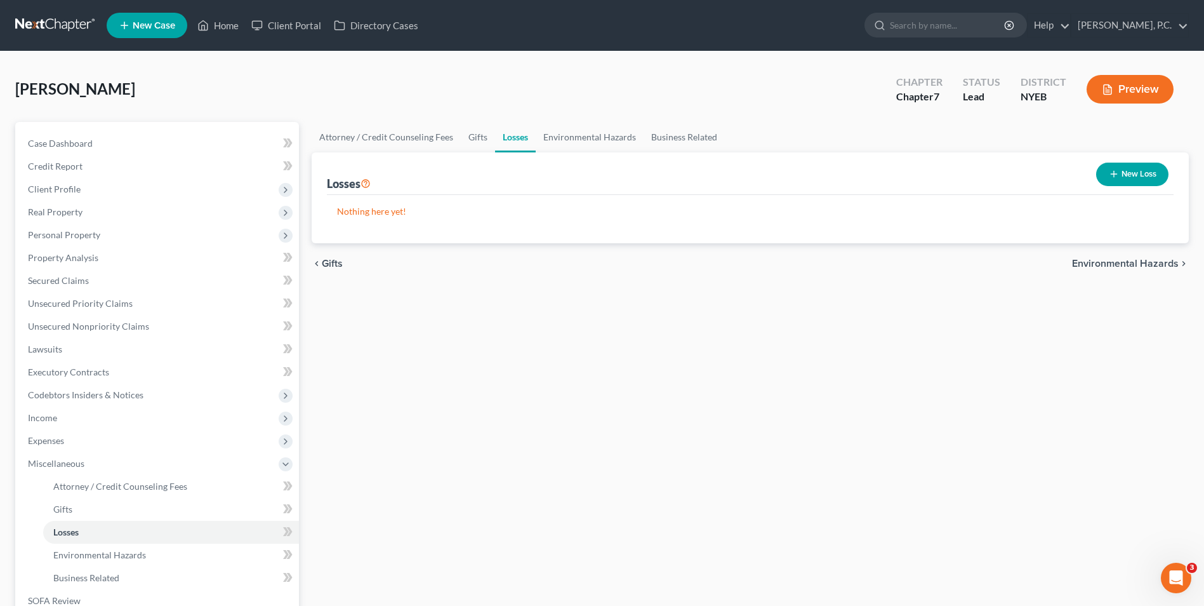
click at [1120, 261] on span "Environmental Hazards" at bounding box center [1125, 263] width 107 height 10
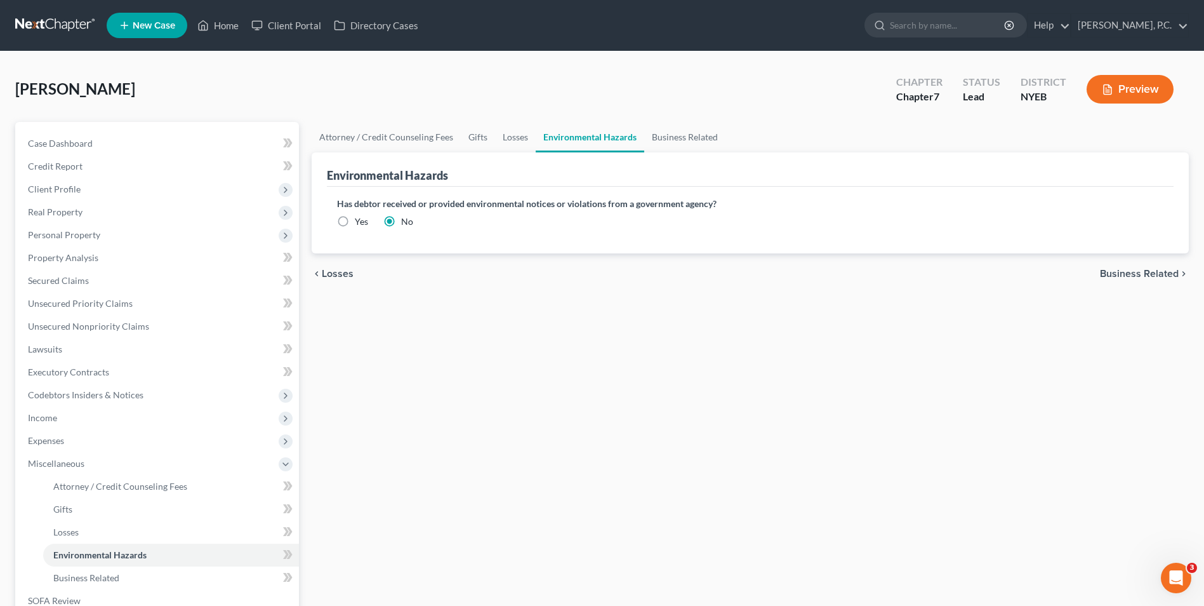
click at [1120, 272] on span "Business Related" at bounding box center [1139, 273] width 79 height 10
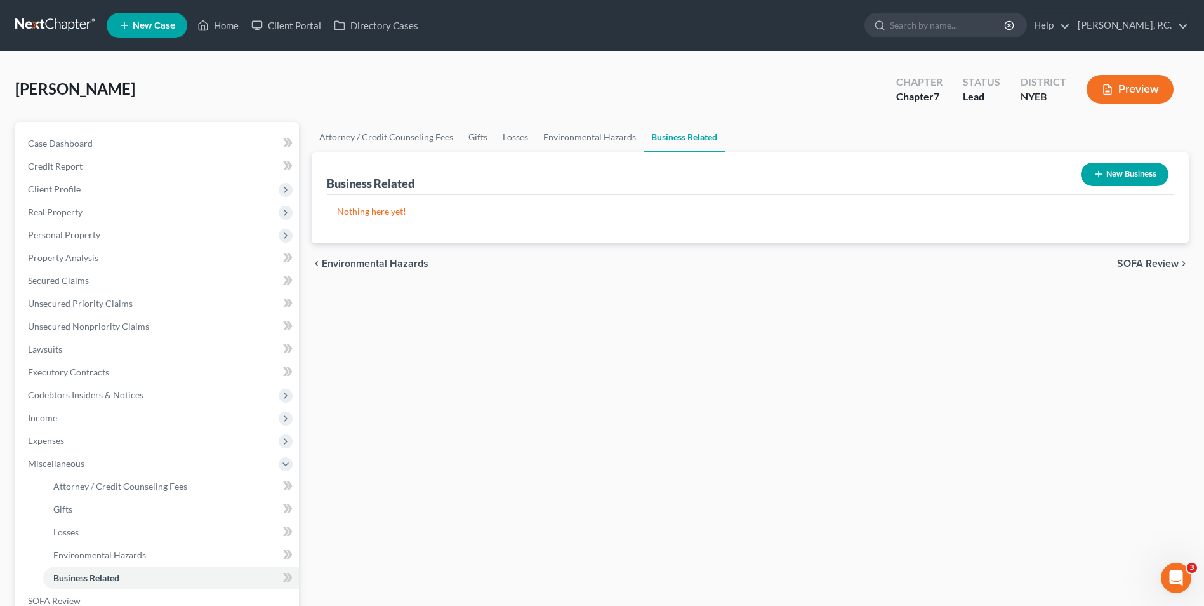
click at [1126, 267] on span "SOFA Review" at bounding box center [1148, 263] width 62 height 10
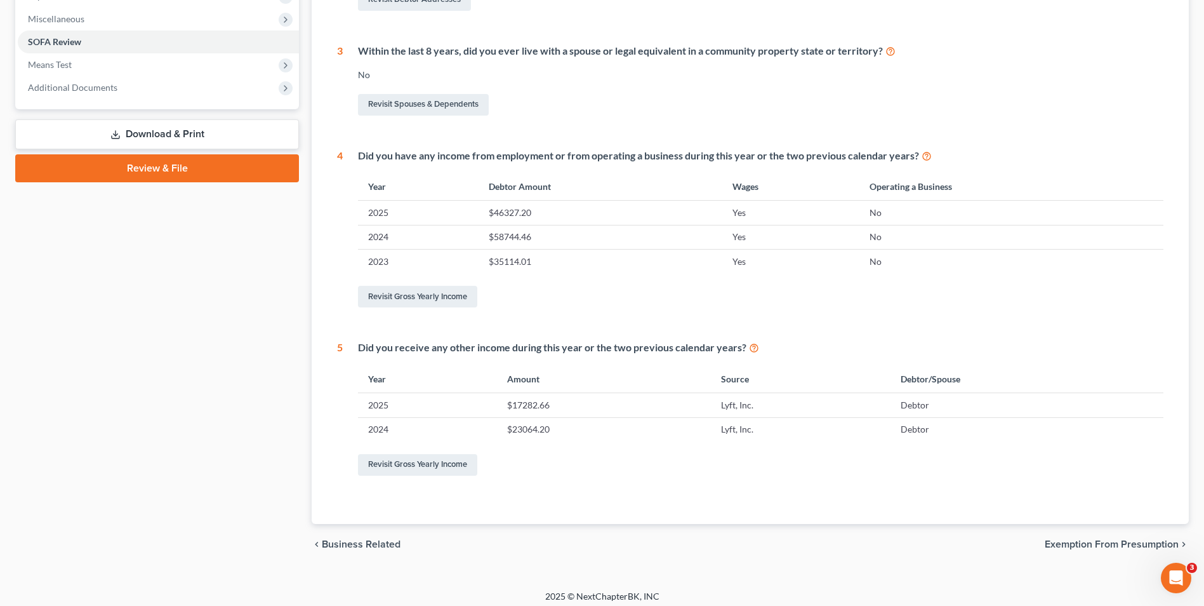
scroll to position [451, 0]
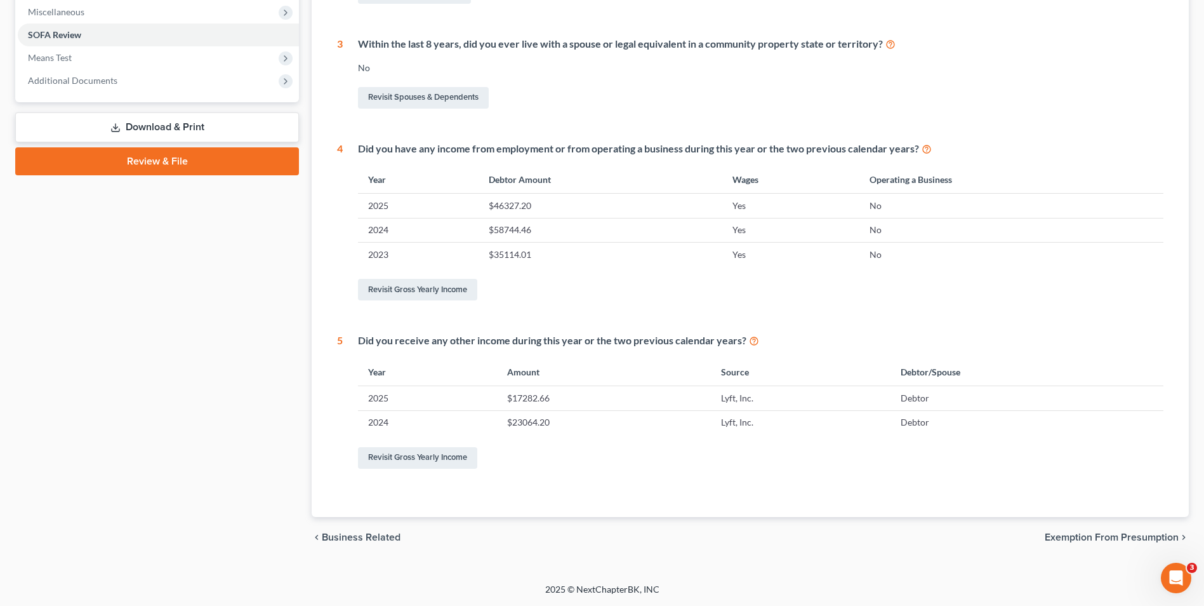
click at [1142, 537] on span "Exemption from Presumption" at bounding box center [1112, 537] width 134 height 10
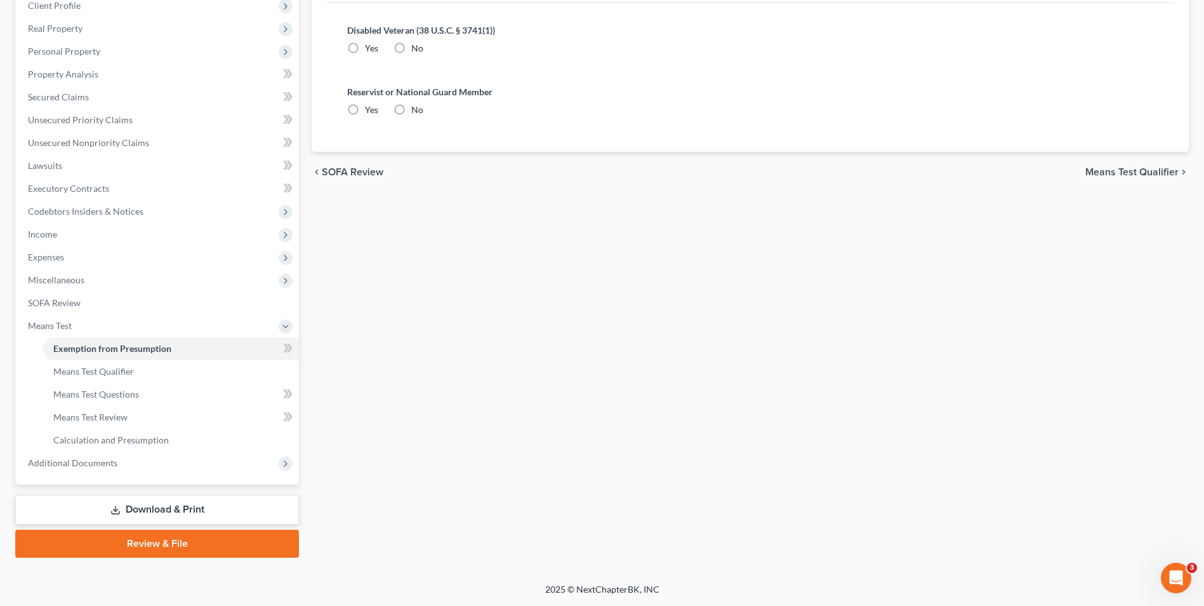
scroll to position [48, 0]
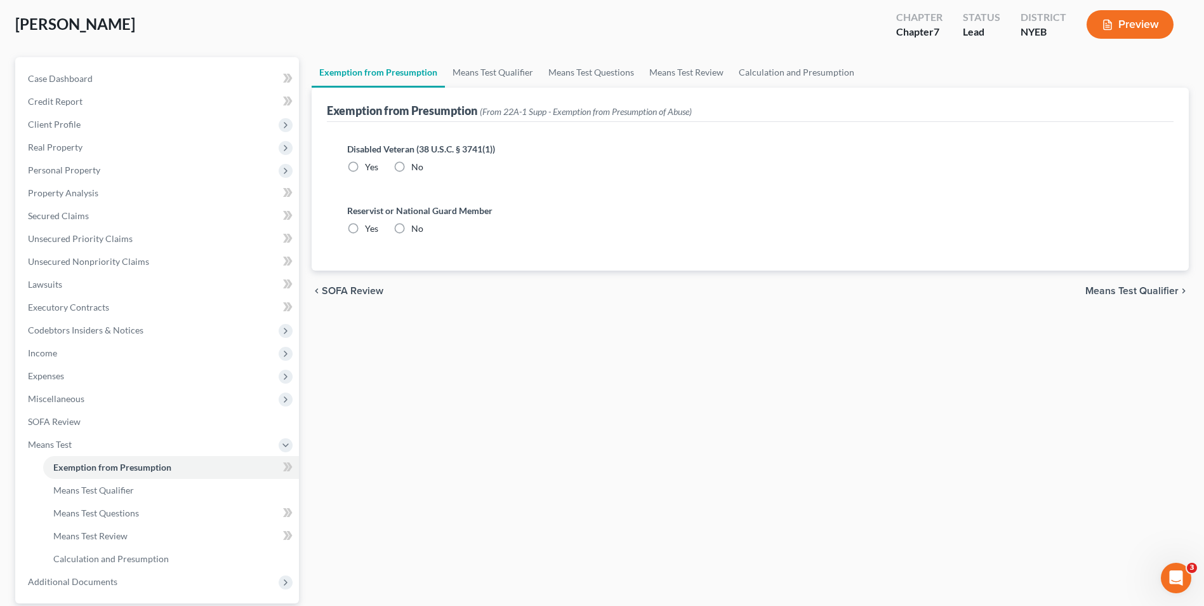
radio input "true"
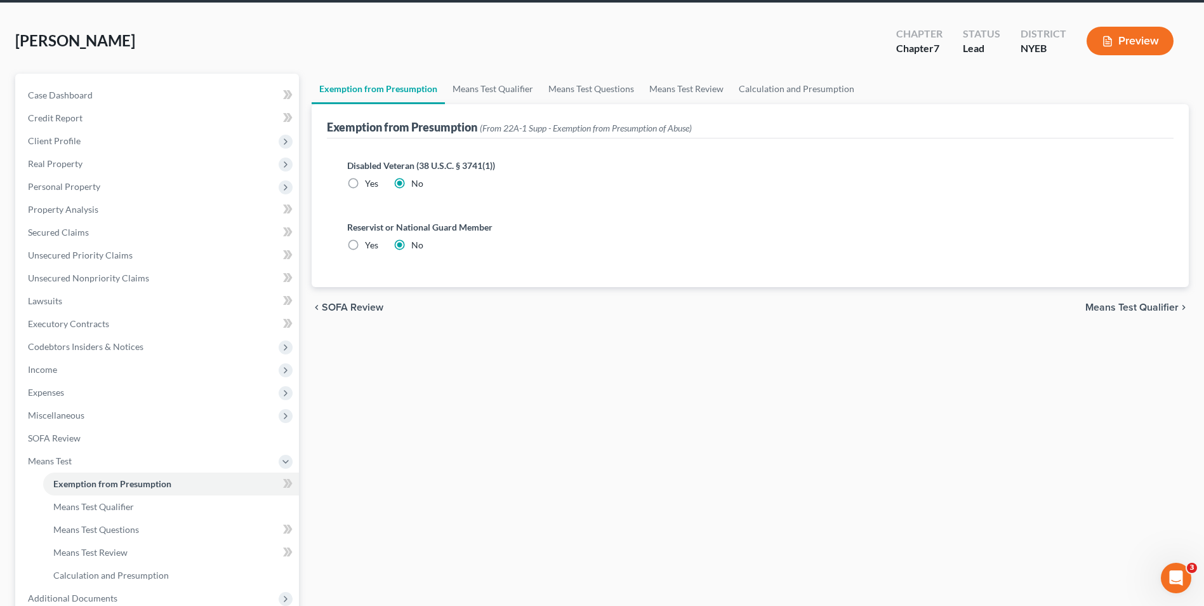
scroll to position [0, 0]
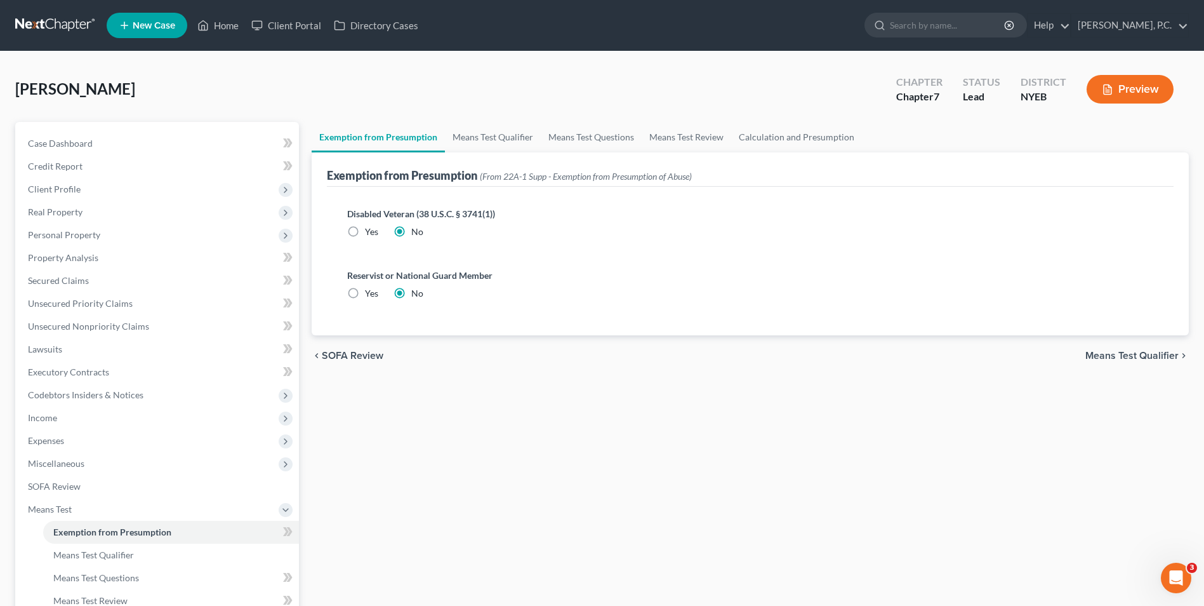
click at [1130, 358] on span "Means Test Qualifier" at bounding box center [1131, 355] width 93 height 10
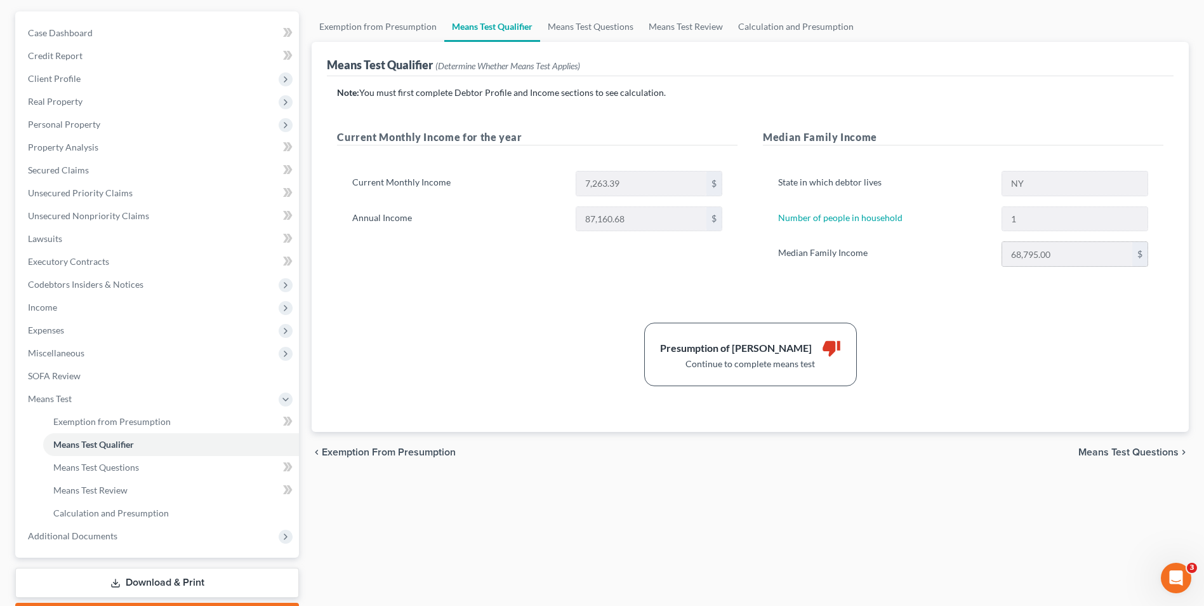
scroll to position [127, 0]
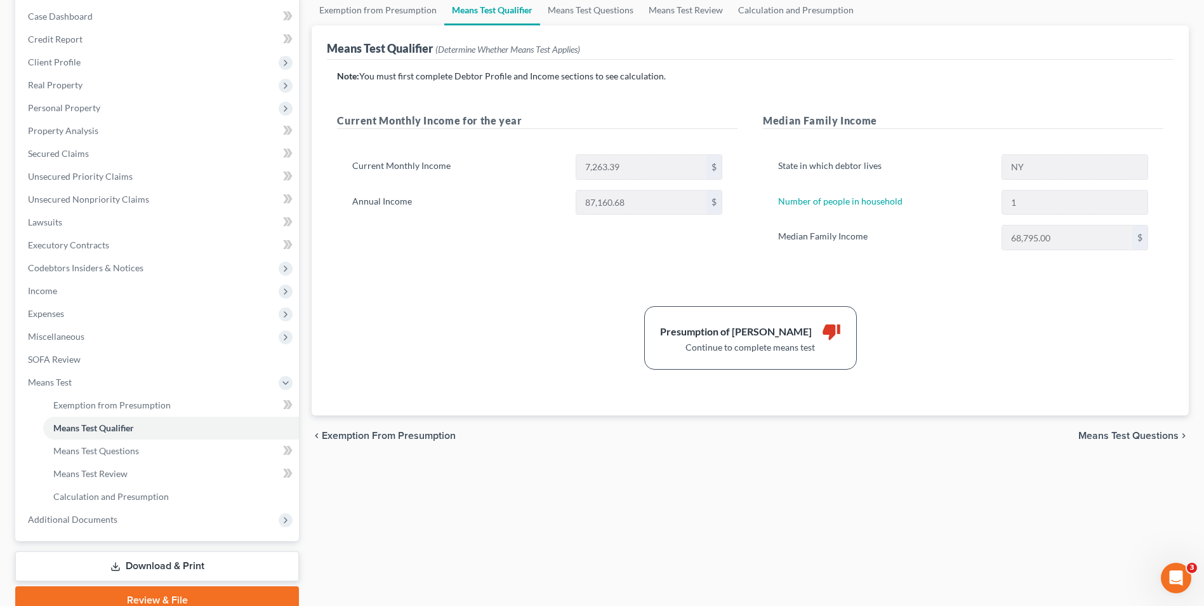
click at [1138, 435] on span "Means Test Questions" at bounding box center [1128, 435] width 100 height 10
select select "1"
select select "60"
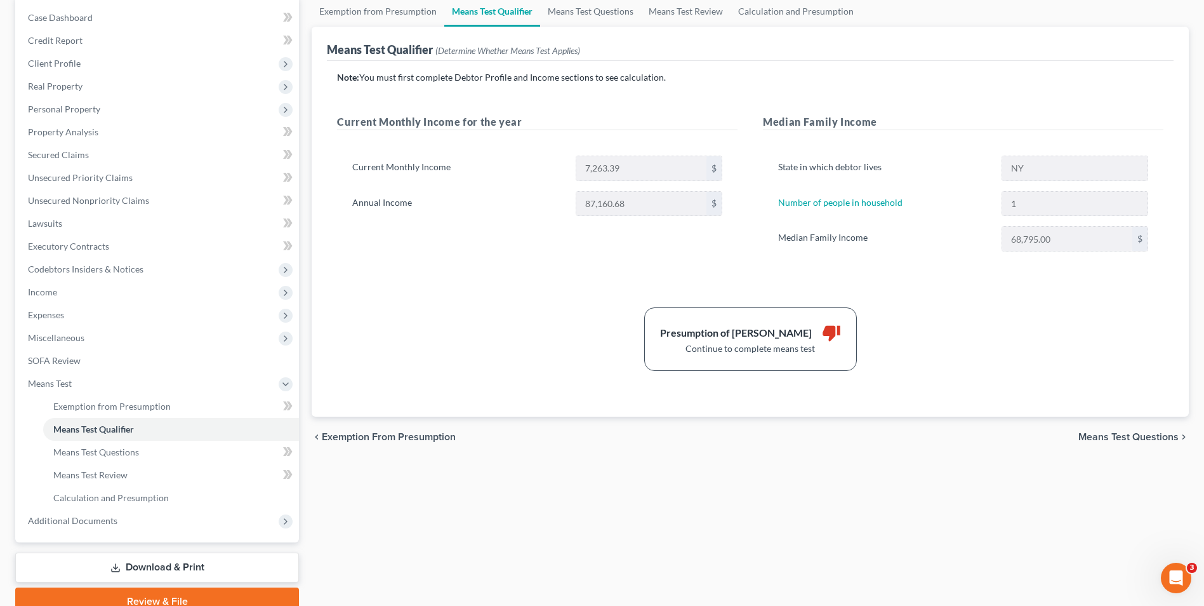
select select "1"
select select "60"
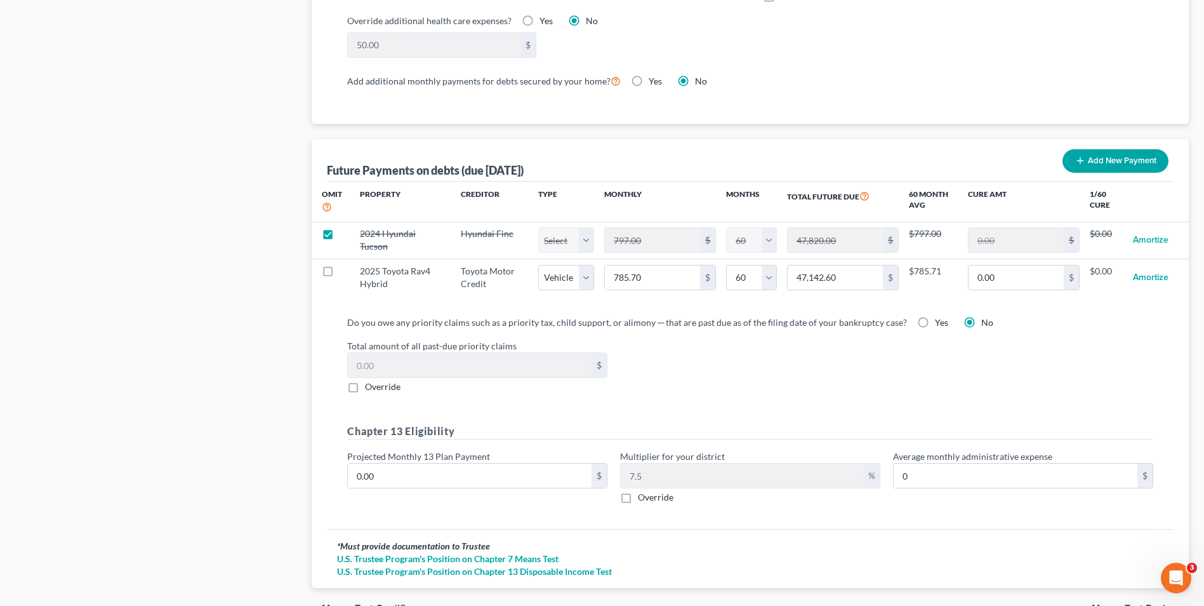
scroll to position [1196, 0]
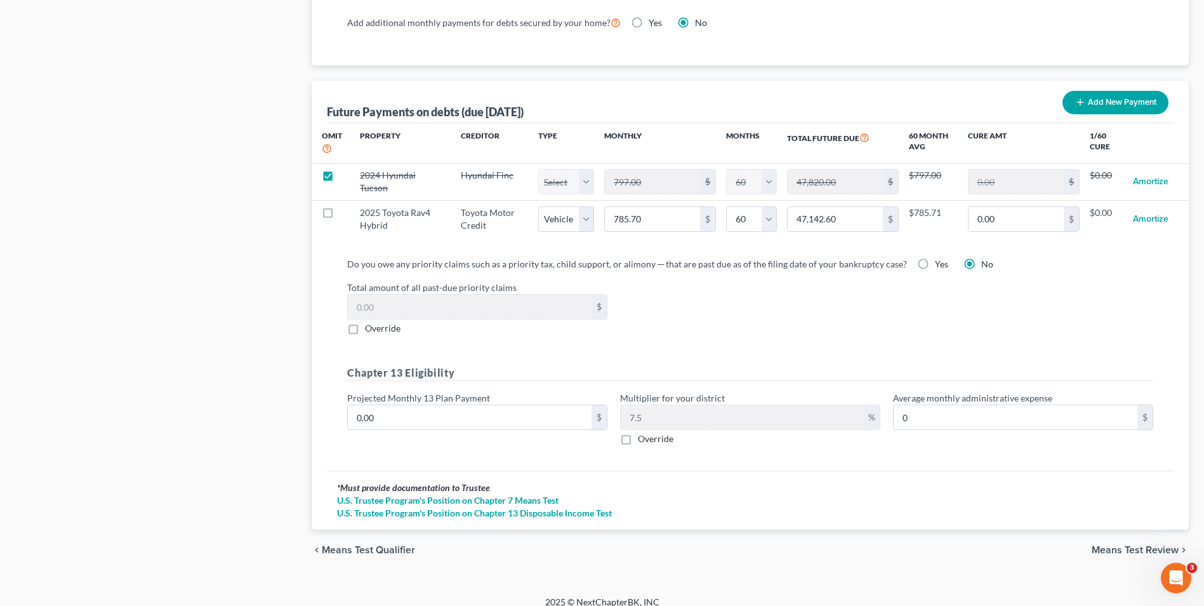
click at [1142, 545] on span "Means Test Review" at bounding box center [1135, 550] width 87 height 10
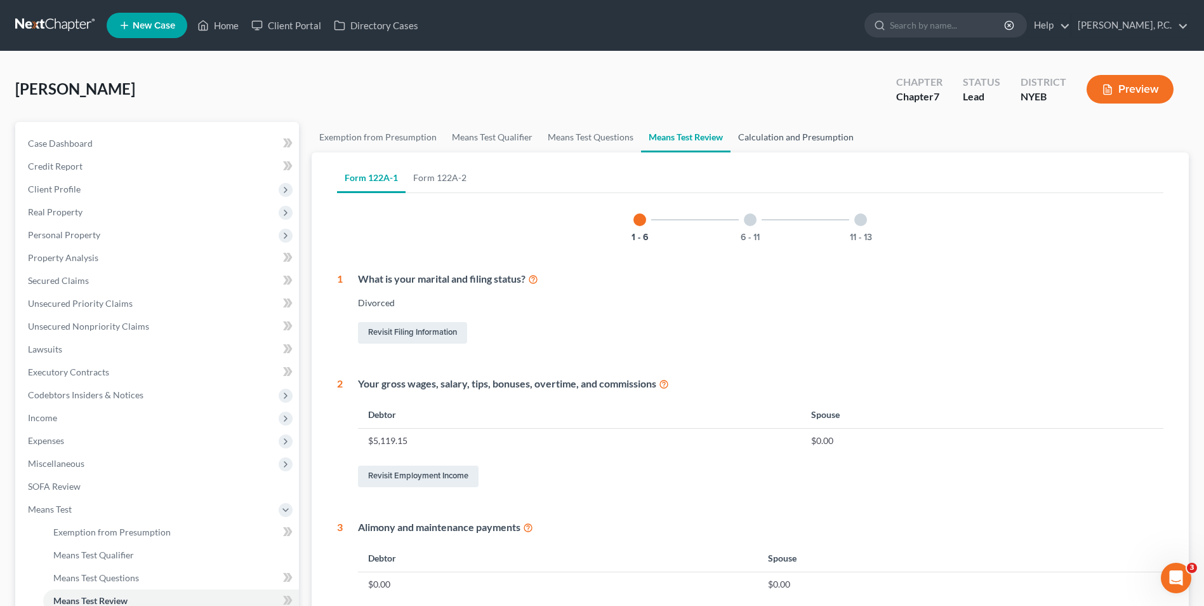
click at [799, 137] on link "Calculation and Presumption" at bounding box center [796, 137] width 131 height 30
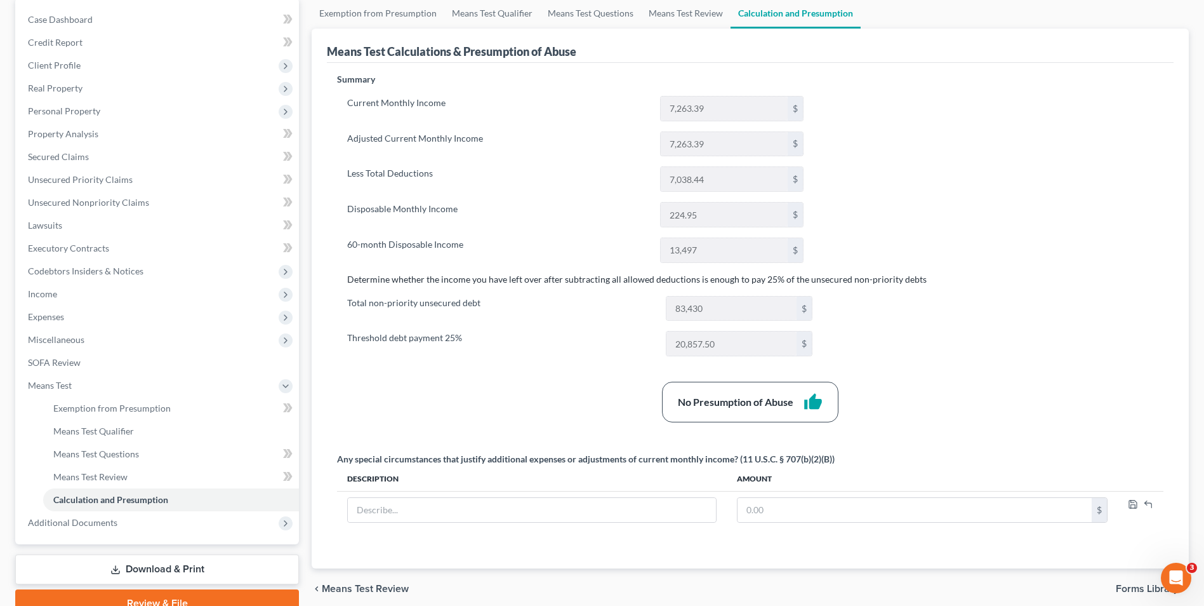
scroll to position [183, 0]
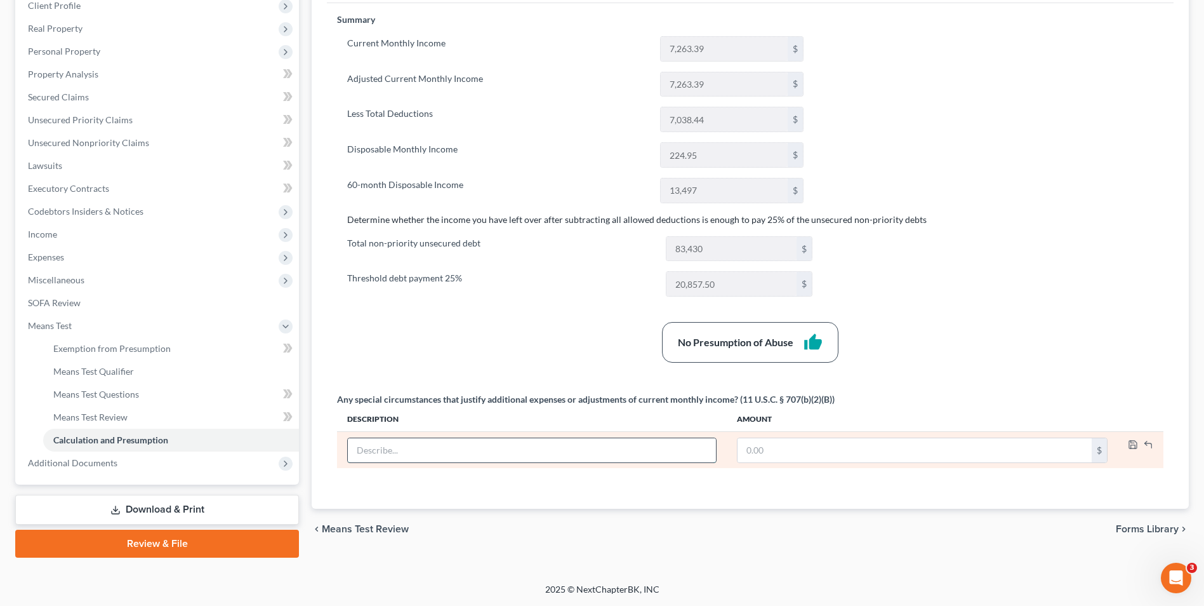
click at [545, 444] on input "text" at bounding box center [532, 450] width 368 height 24
type input "d"
type input "D"
type input "Expenses incurred along with child visitation"
click at [918, 459] on input "text" at bounding box center [915, 450] width 354 height 24
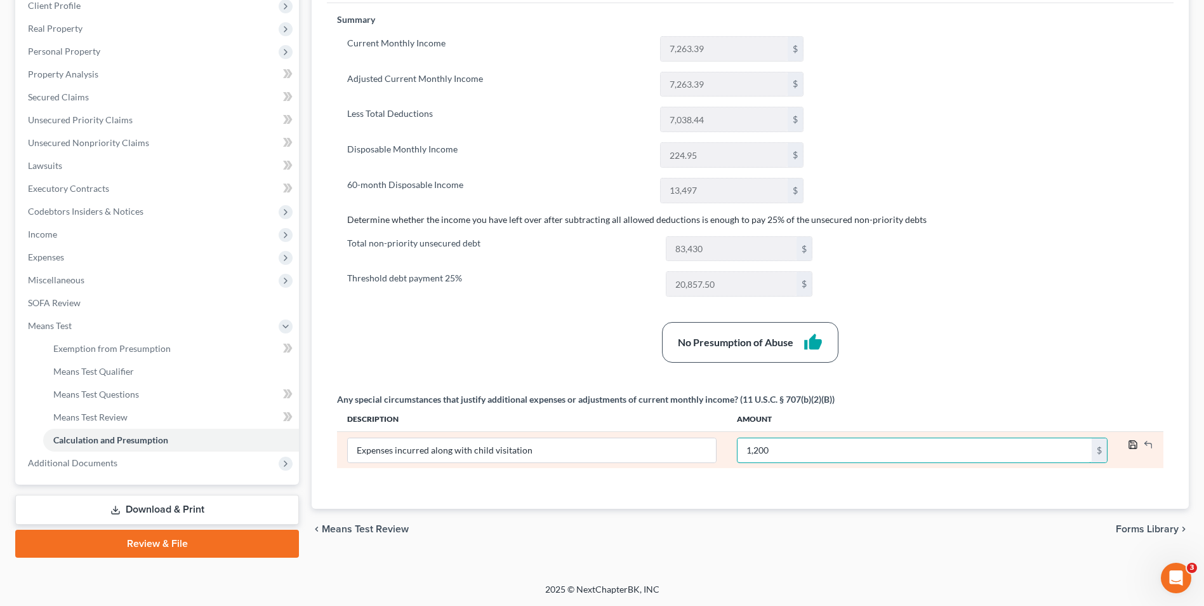
type input "1,200"
click at [1132, 447] on icon "button" at bounding box center [1133, 444] width 10 height 10
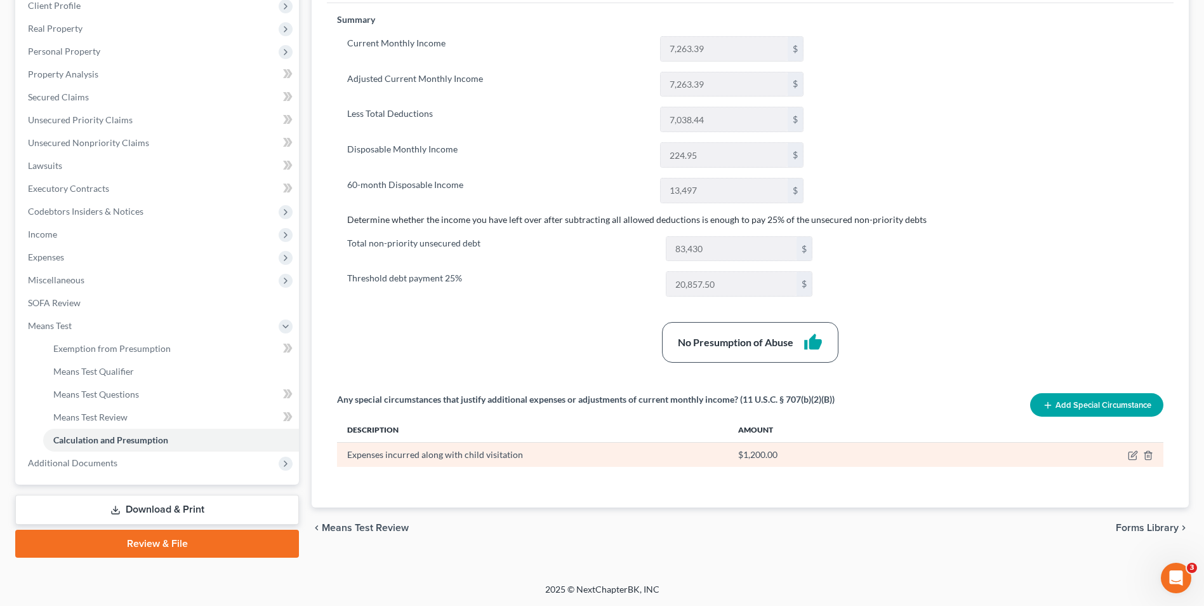
click at [573, 456] on div "Expenses incurred along with child visitation" at bounding box center [532, 454] width 370 height 13
click at [1130, 456] on icon "button" at bounding box center [1133, 455] width 10 height 10
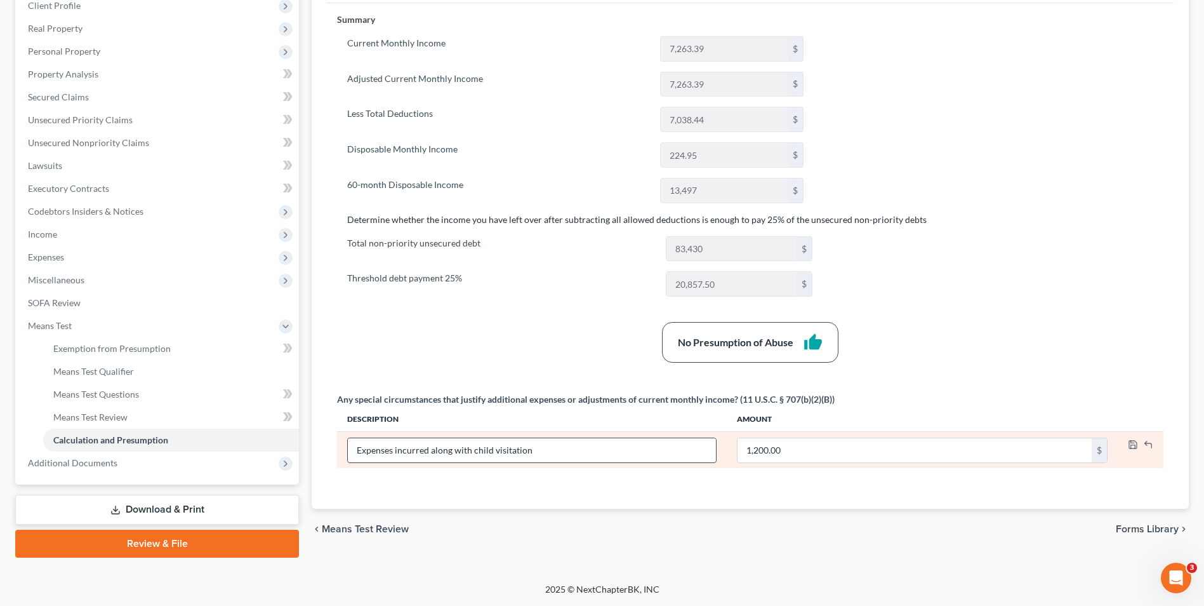
click at [566, 454] on input "Expenses incurred along with child visitation" at bounding box center [532, 450] width 368 height 24
type input "Expenses incurred along with child visitation (two days per week)"
click at [1132, 444] on icon "button" at bounding box center [1133, 444] width 10 height 10
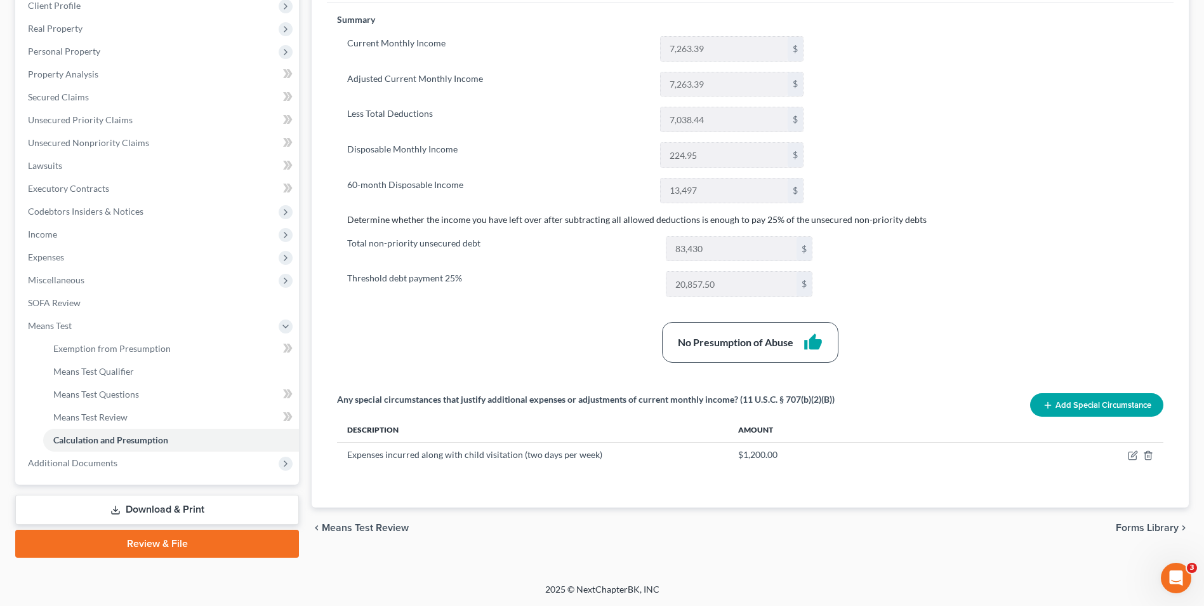
click at [1144, 529] on span "Forms Library" at bounding box center [1147, 527] width 63 height 10
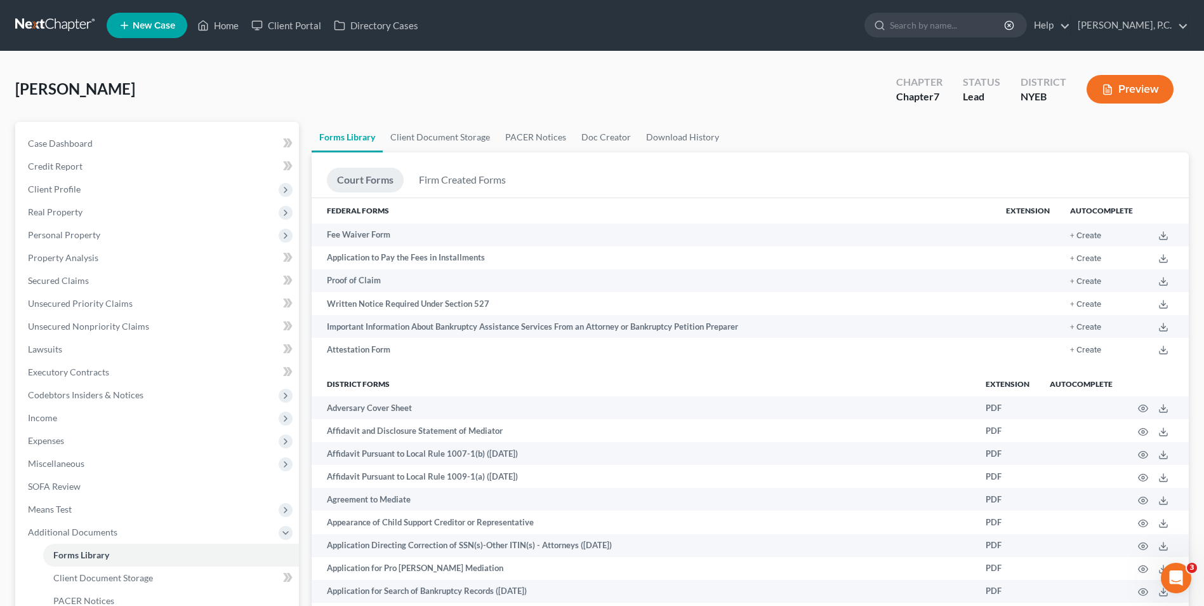
click at [1127, 83] on button "Preview" at bounding box center [1130, 89] width 87 height 29
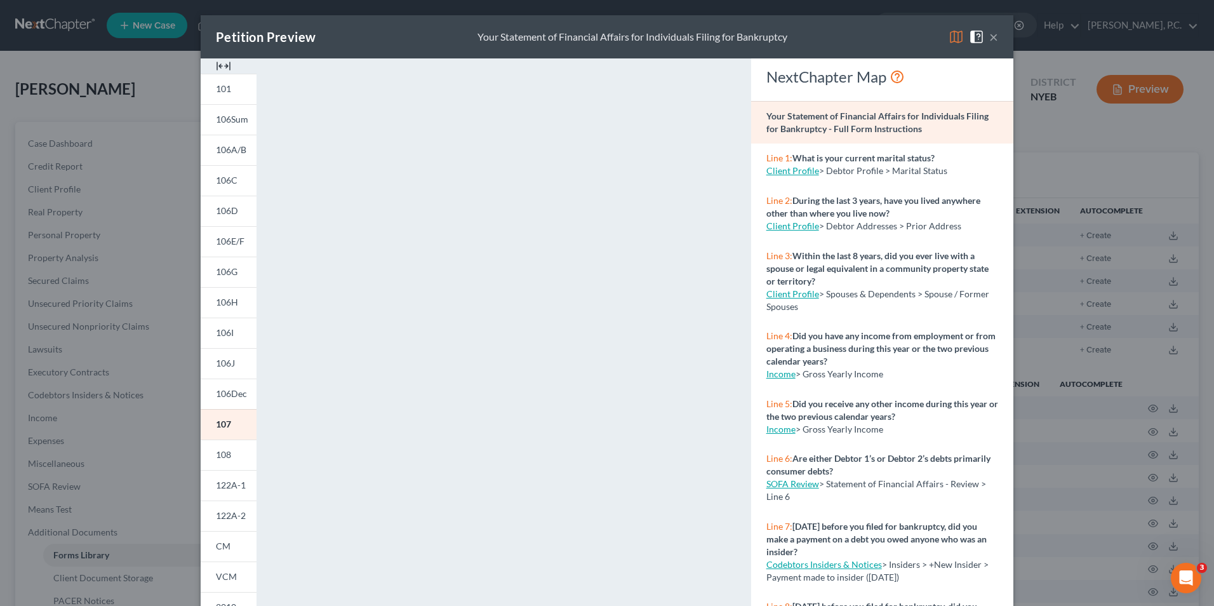
click at [220, 67] on img at bounding box center [223, 65] width 15 height 15
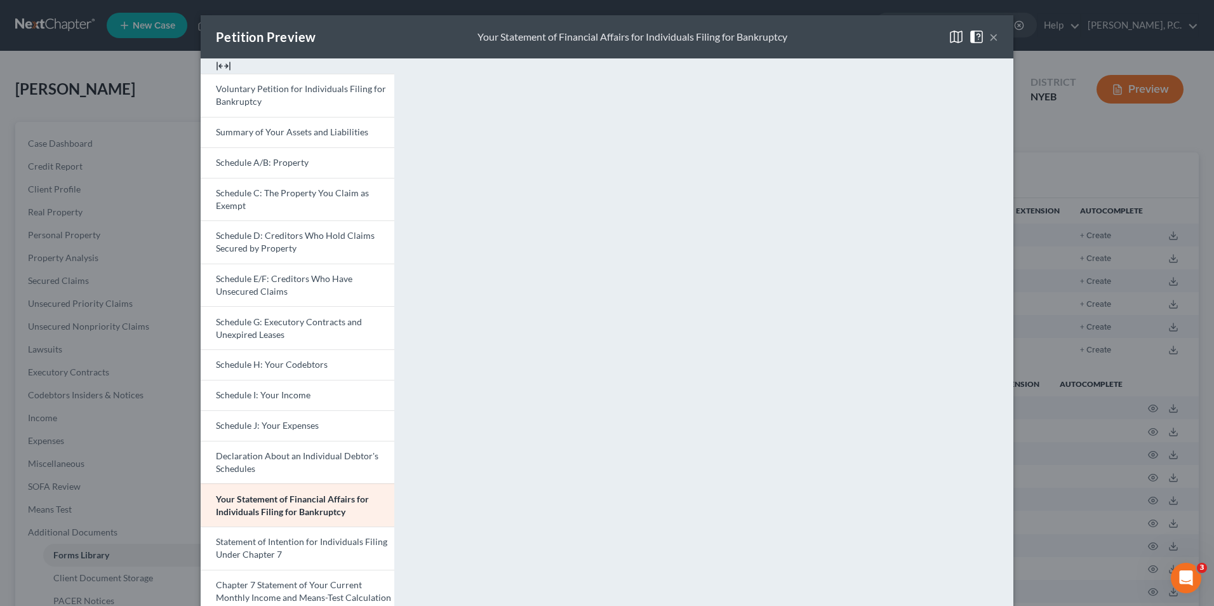
scroll to position [225, 0]
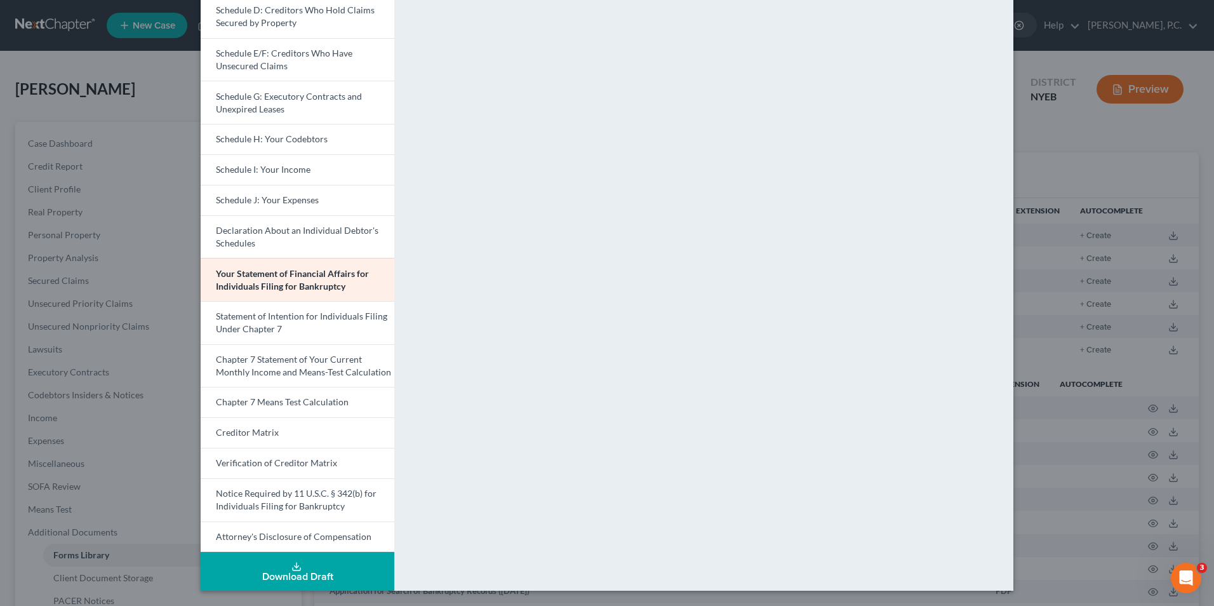
click at [319, 569] on button "Download Draft" at bounding box center [298, 571] width 194 height 39
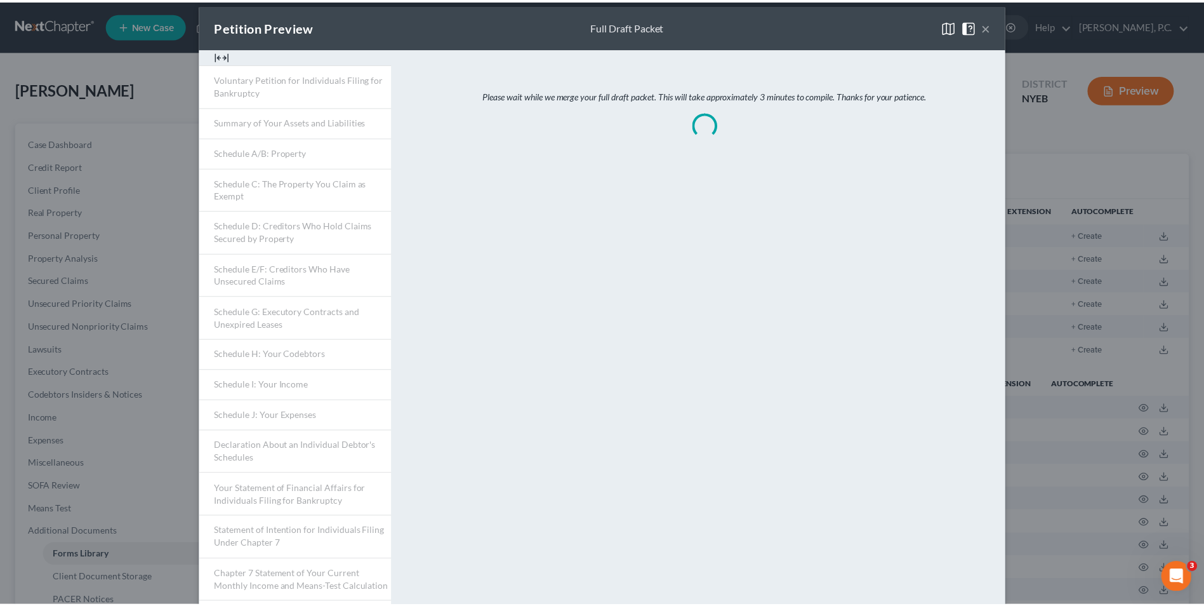
scroll to position [0, 0]
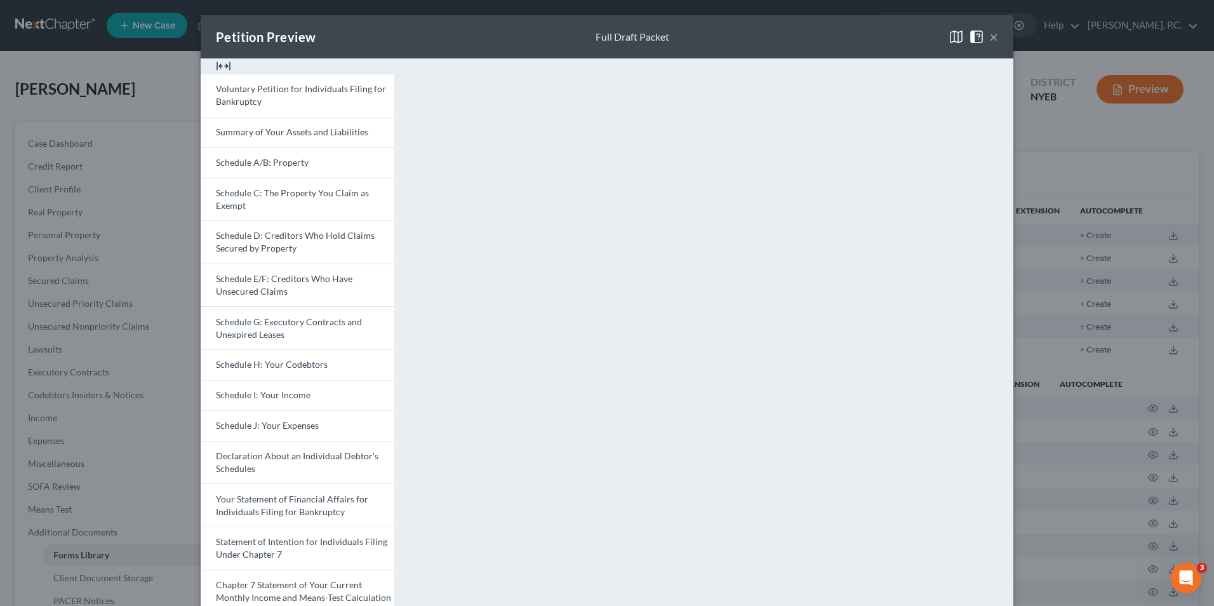
click at [989, 42] on button "×" at bounding box center [993, 36] width 9 height 15
